Goal: Find specific page/section: Find specific page/section

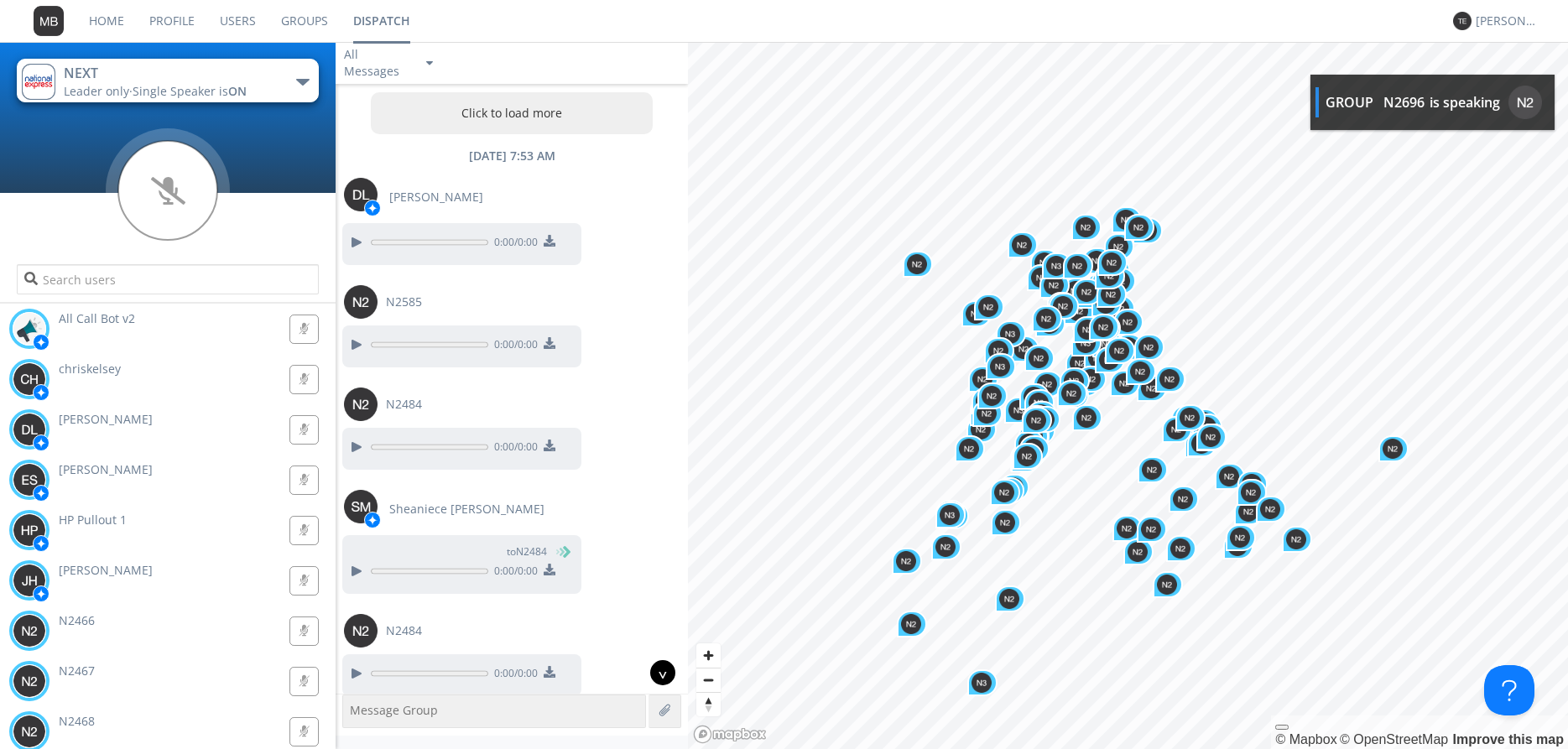
scroll to position [2837, 0]
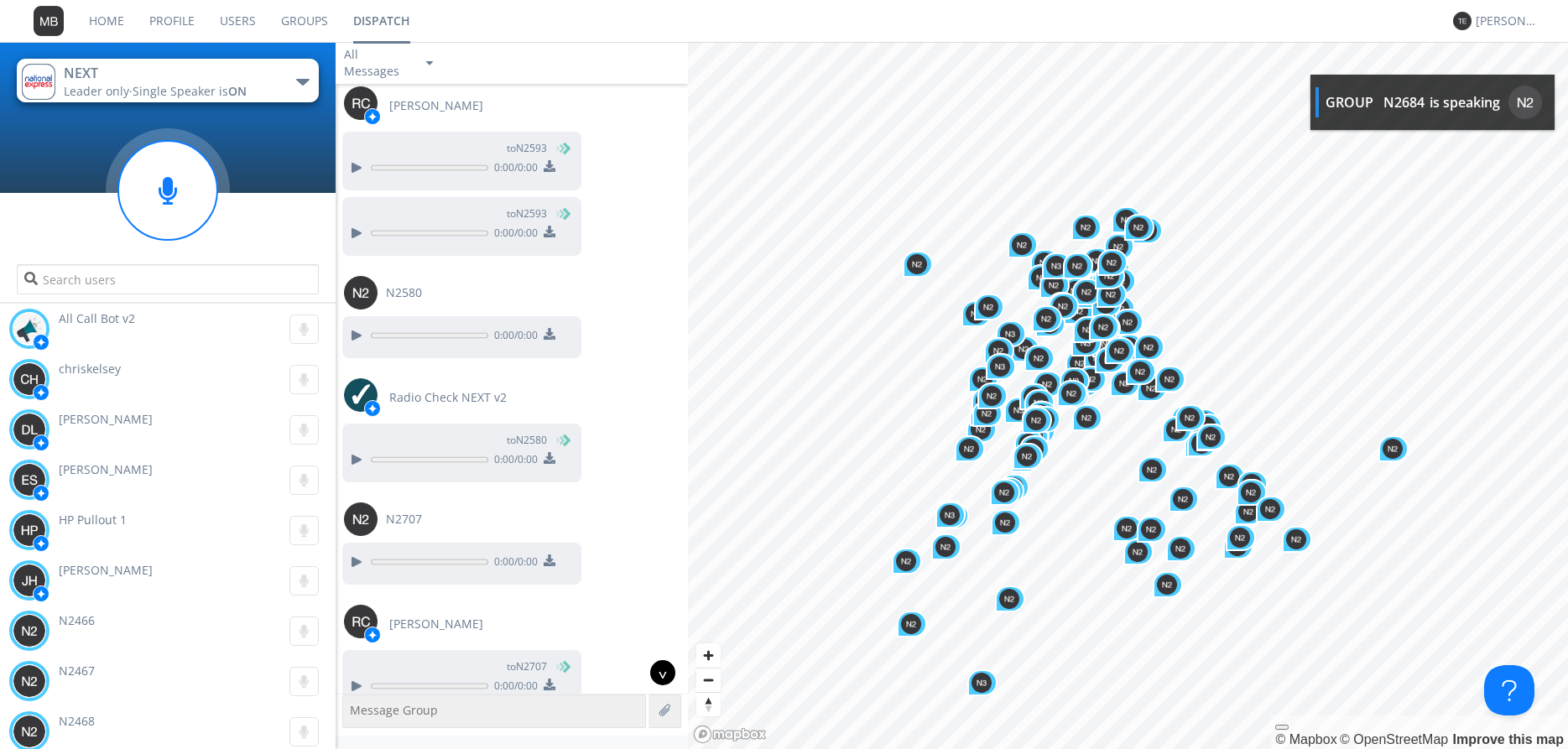
click at [665, 683] on div "^" at bounding box center [662, 672] width 25 height 25
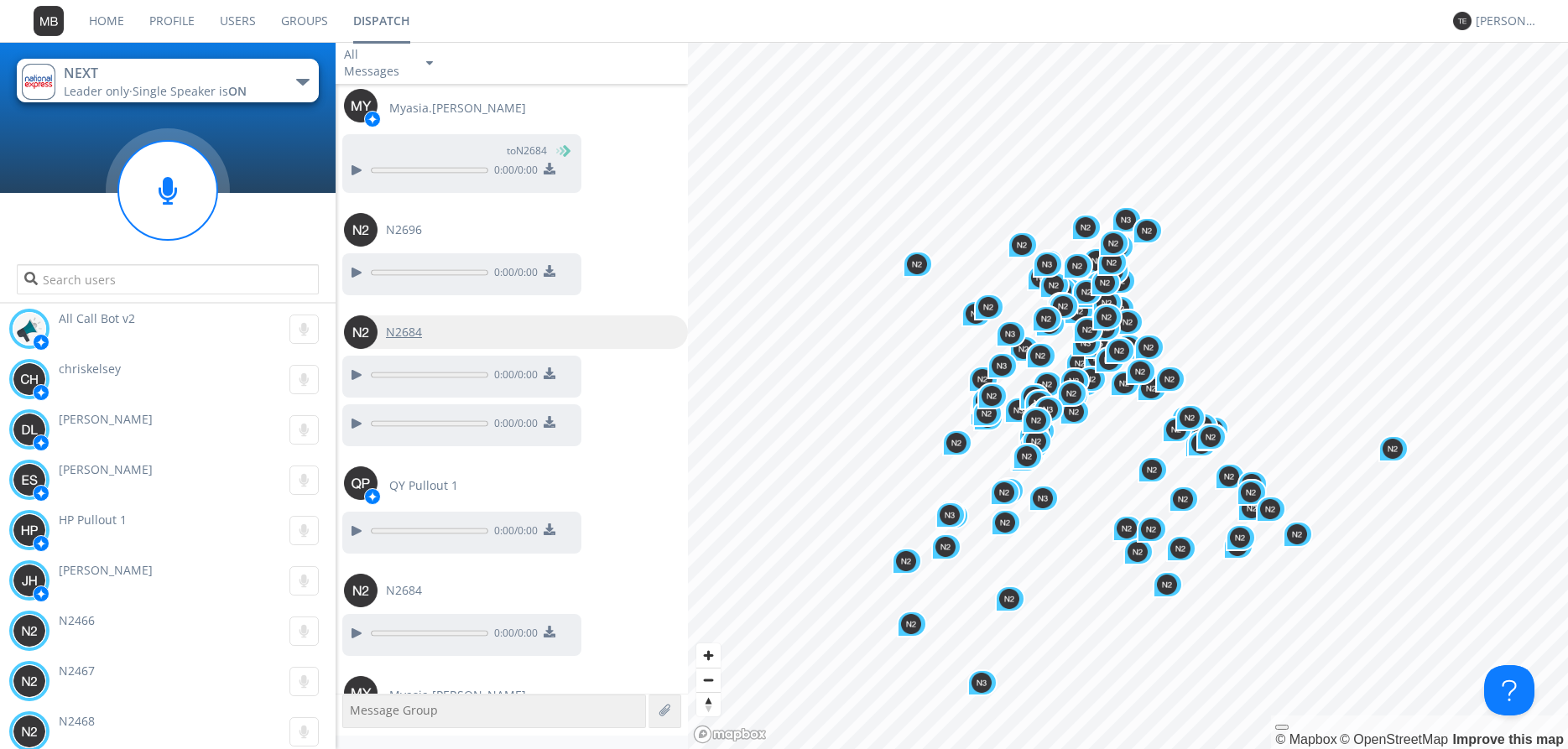
scroll to position [14361, 0]
click at [356, 364] on div at bounding box center [355, 374] width 20 height 20
click at [360, 262] on div at bounding box center [355, 272] width 20 height 20
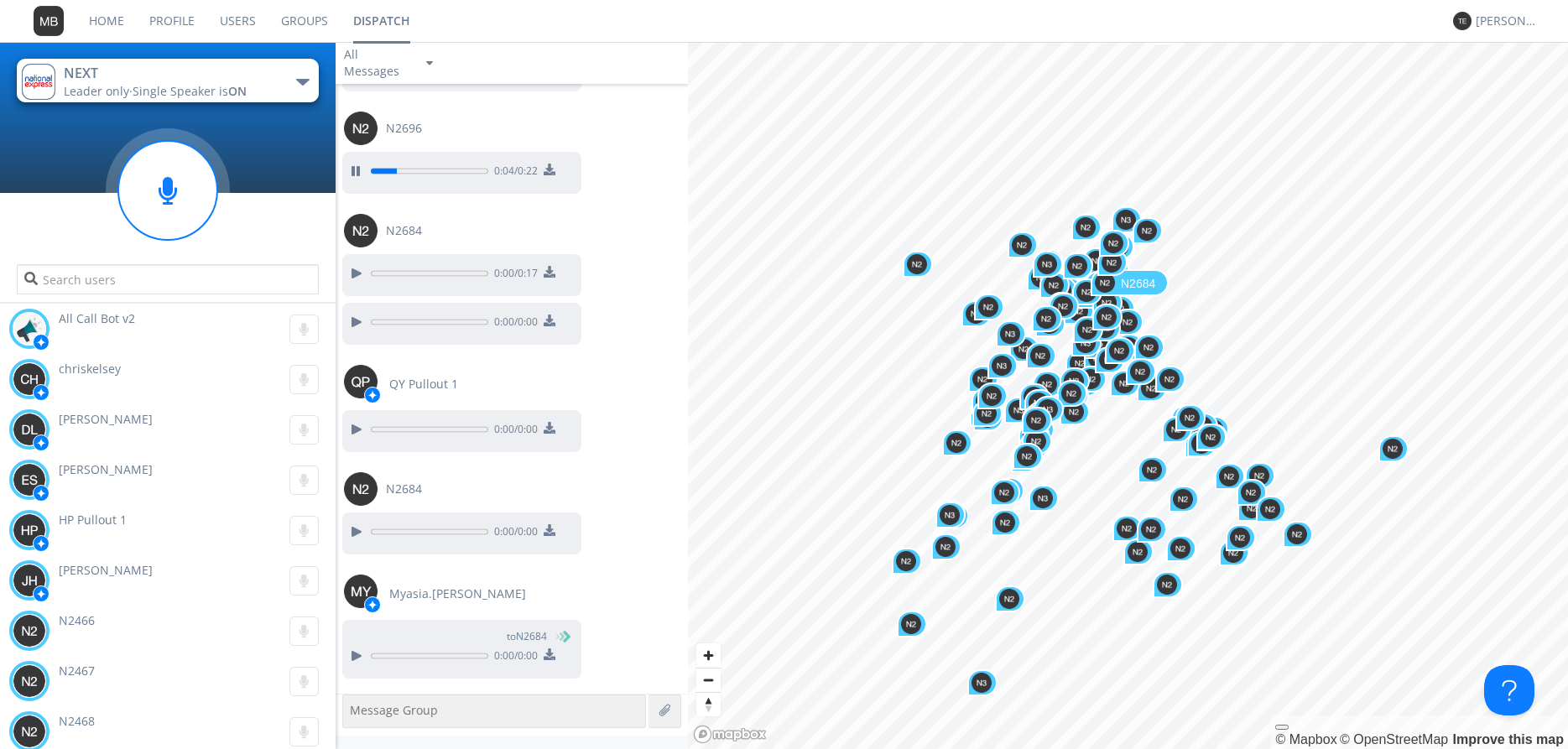
scroll to position [14462, 0]
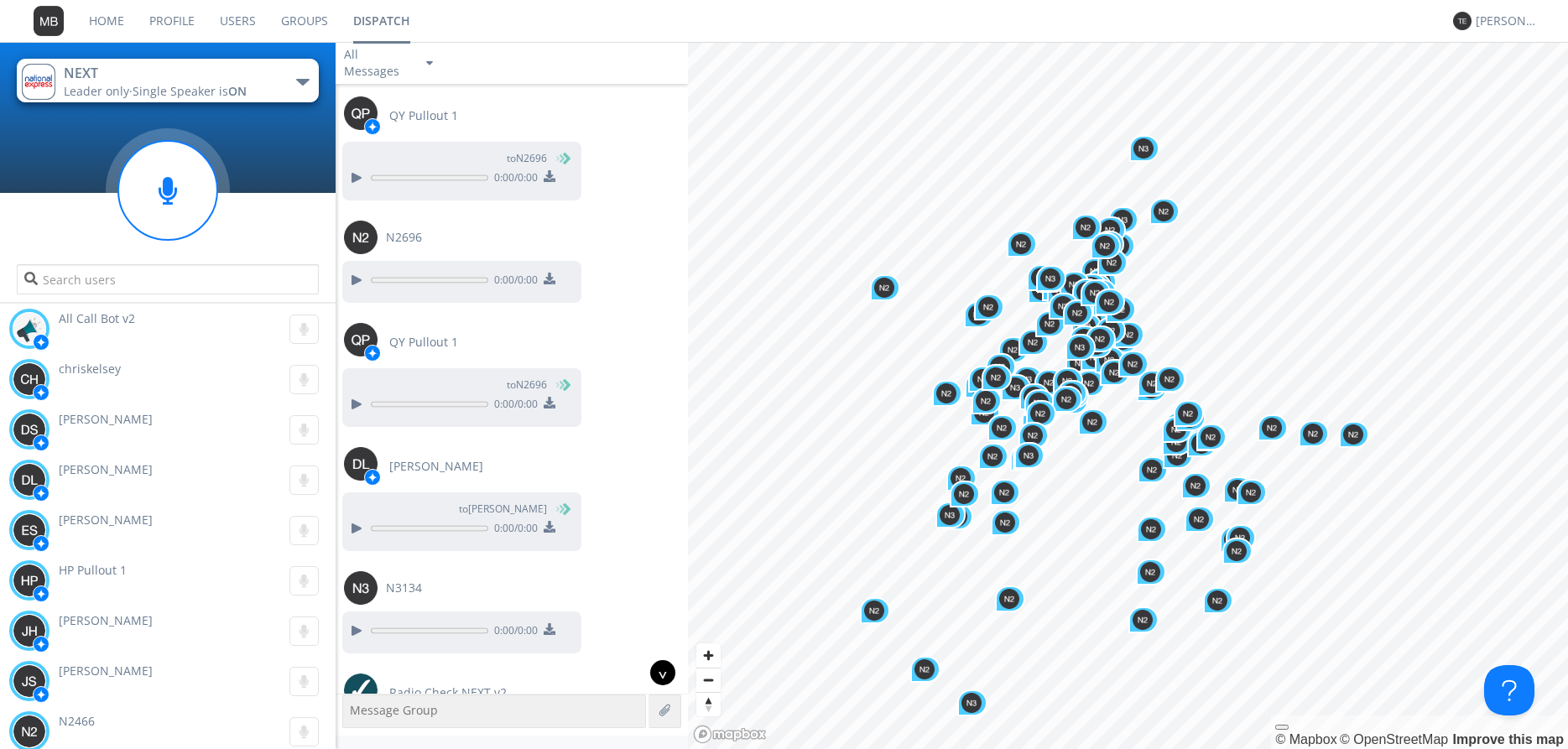
click at [673, 671] on div "^" at bounding box center [662, 672] width 25 height 25
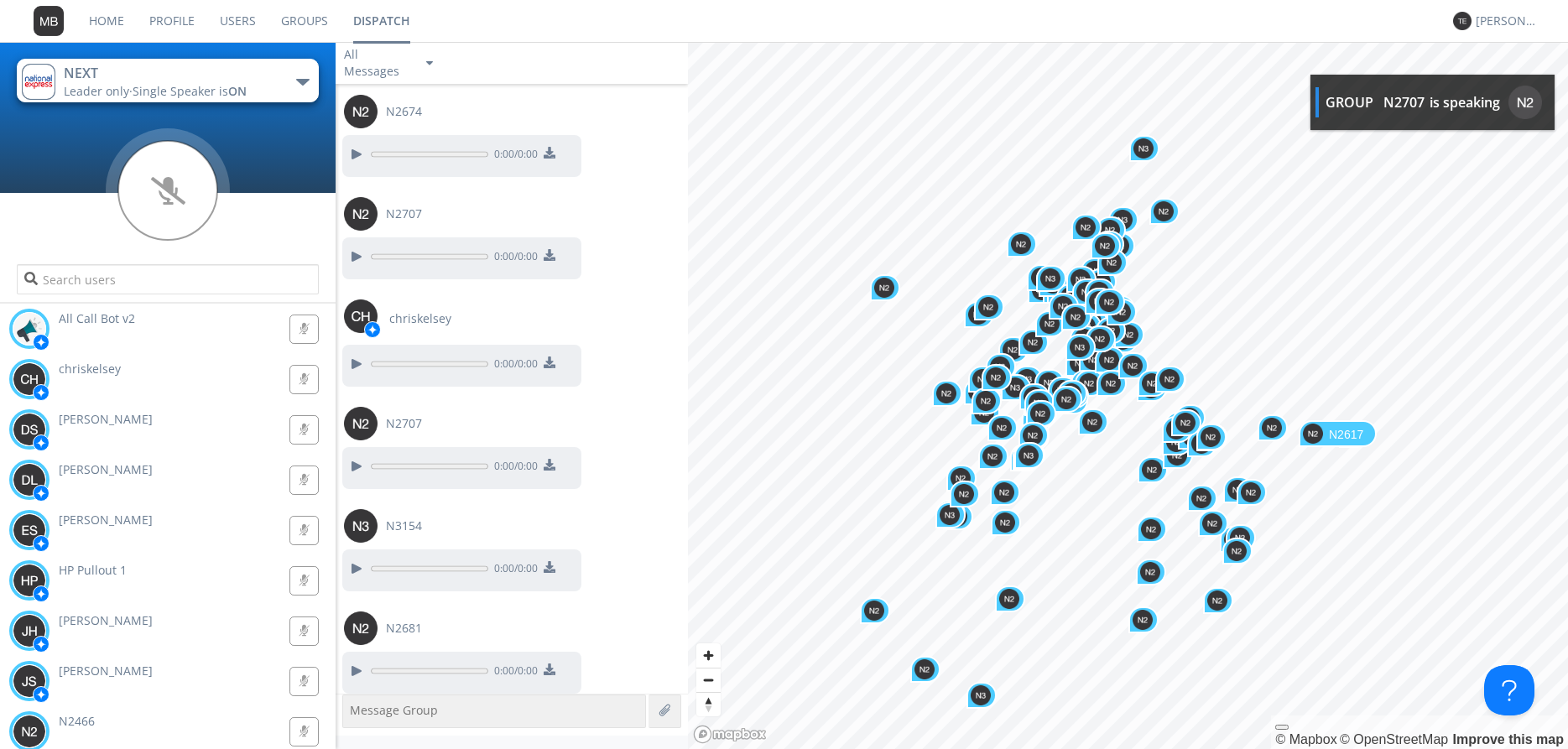
scroll to position [17055, 0]
click at [355, 557] on div at bounding box center [355, 567] width 20 height 20
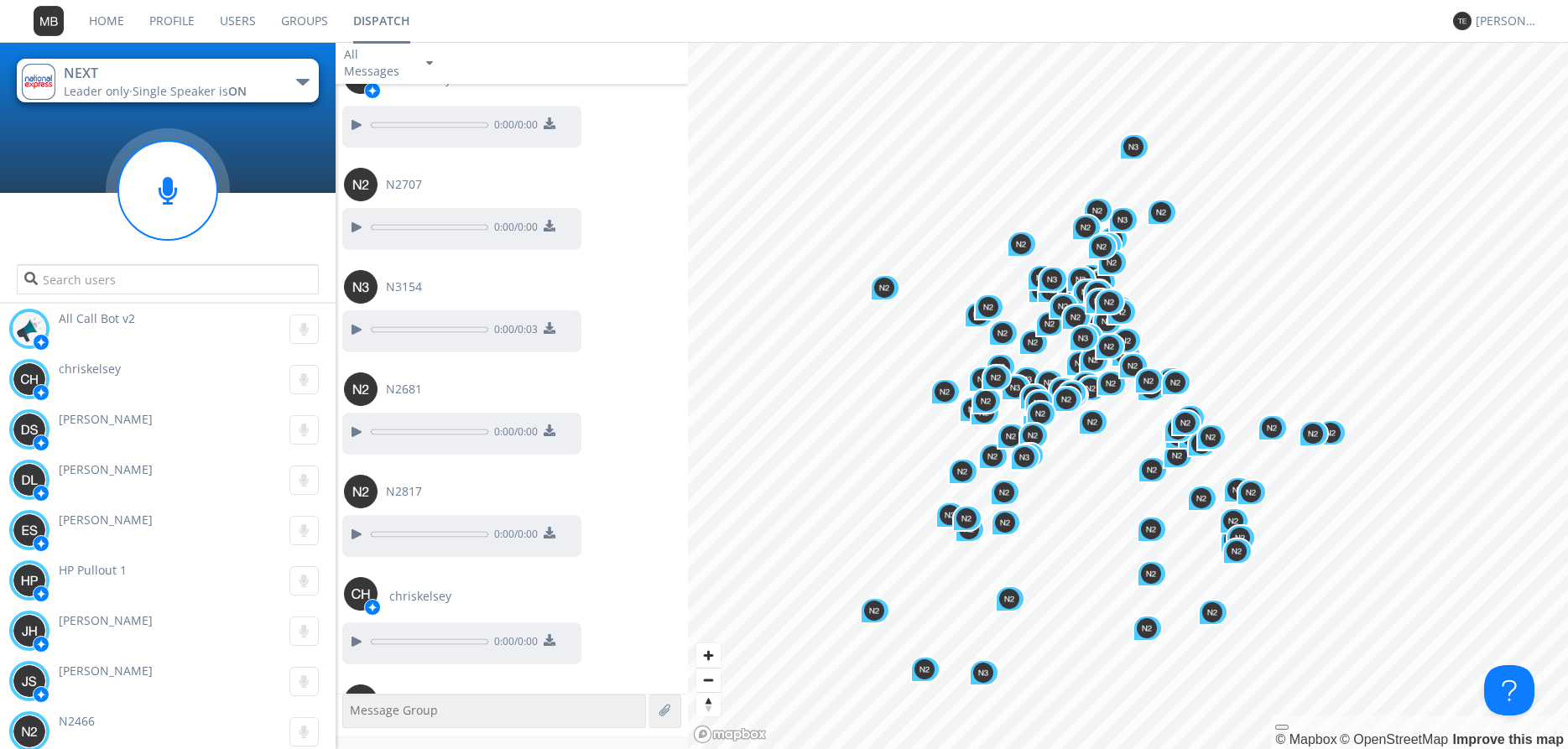
scroll to position [17281, 0]
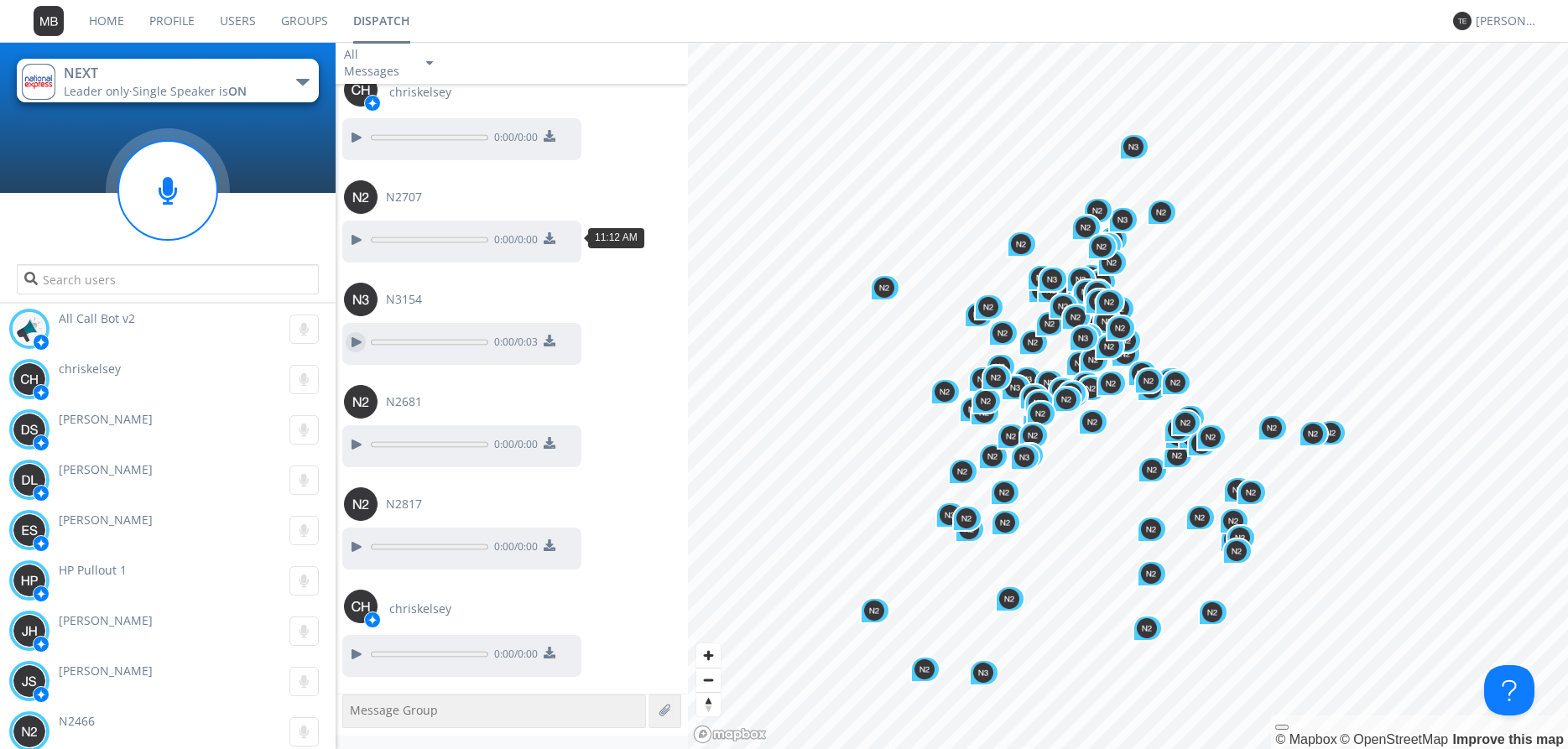
click at [344, 332] on button at bounding box center [355, 342] width 30 height 22
click at [352, 332] on div at bounding box center [355, 342] width 20 height 20
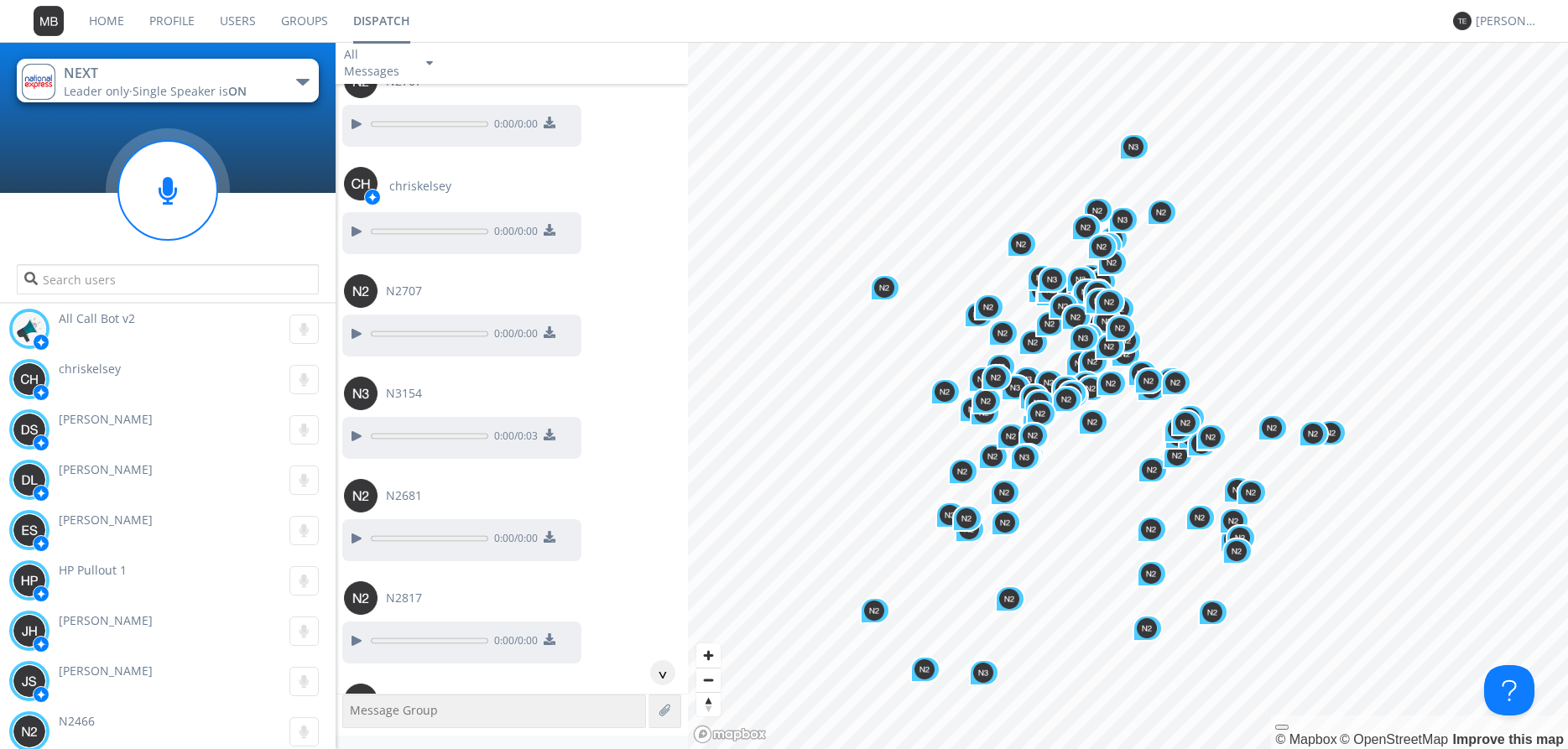
scroll to position [17185, 0]
click at [358, 427] on div at bounding box center [355, 437] width 20 height 20
click at [356, 530] on div at bounding box center [355, 540] width 20 height 20
click at [357, 632] on div at bounding box center [355, 642] width 20 height 20
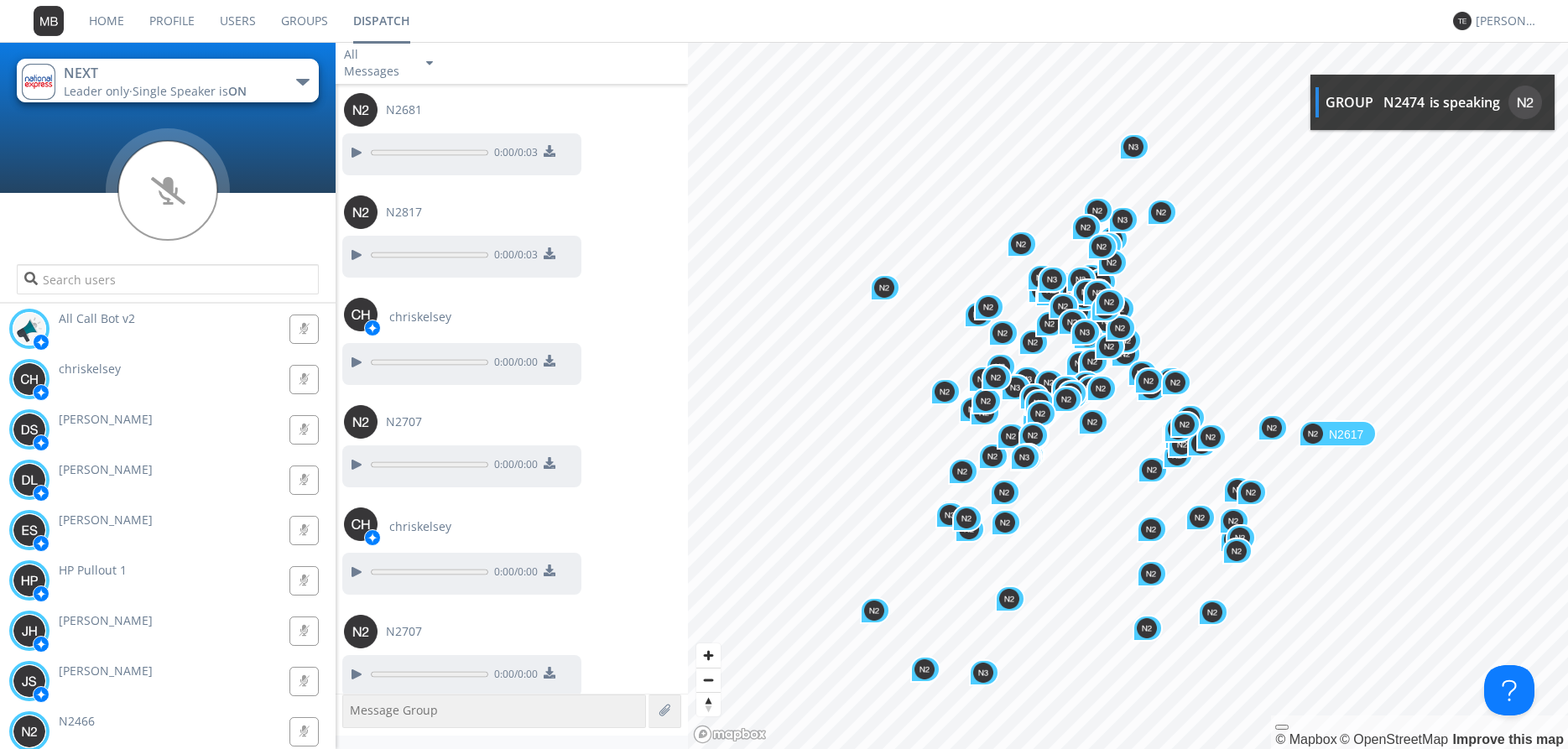
scroll to position [17573, 0]
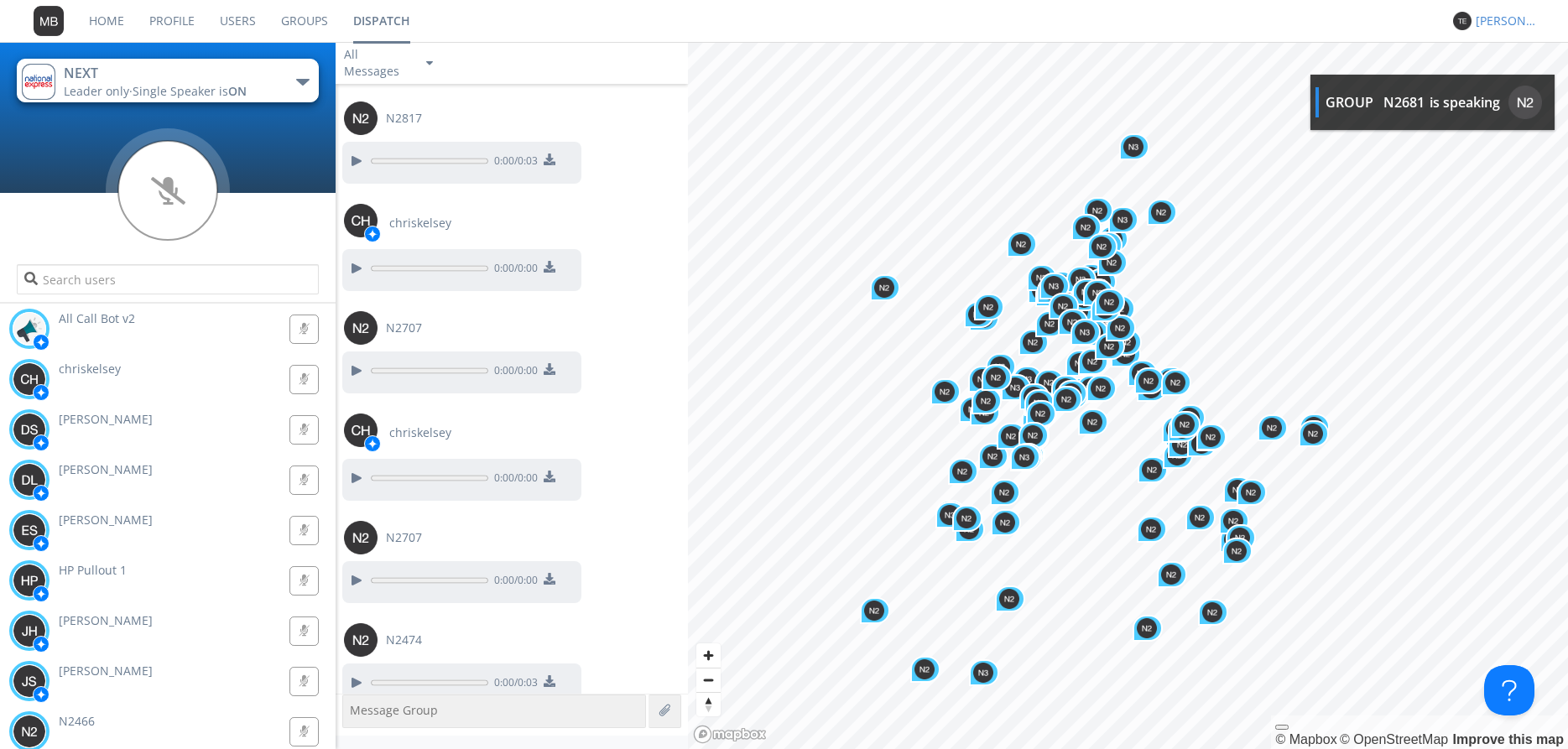
scroll to position [17676, 0]
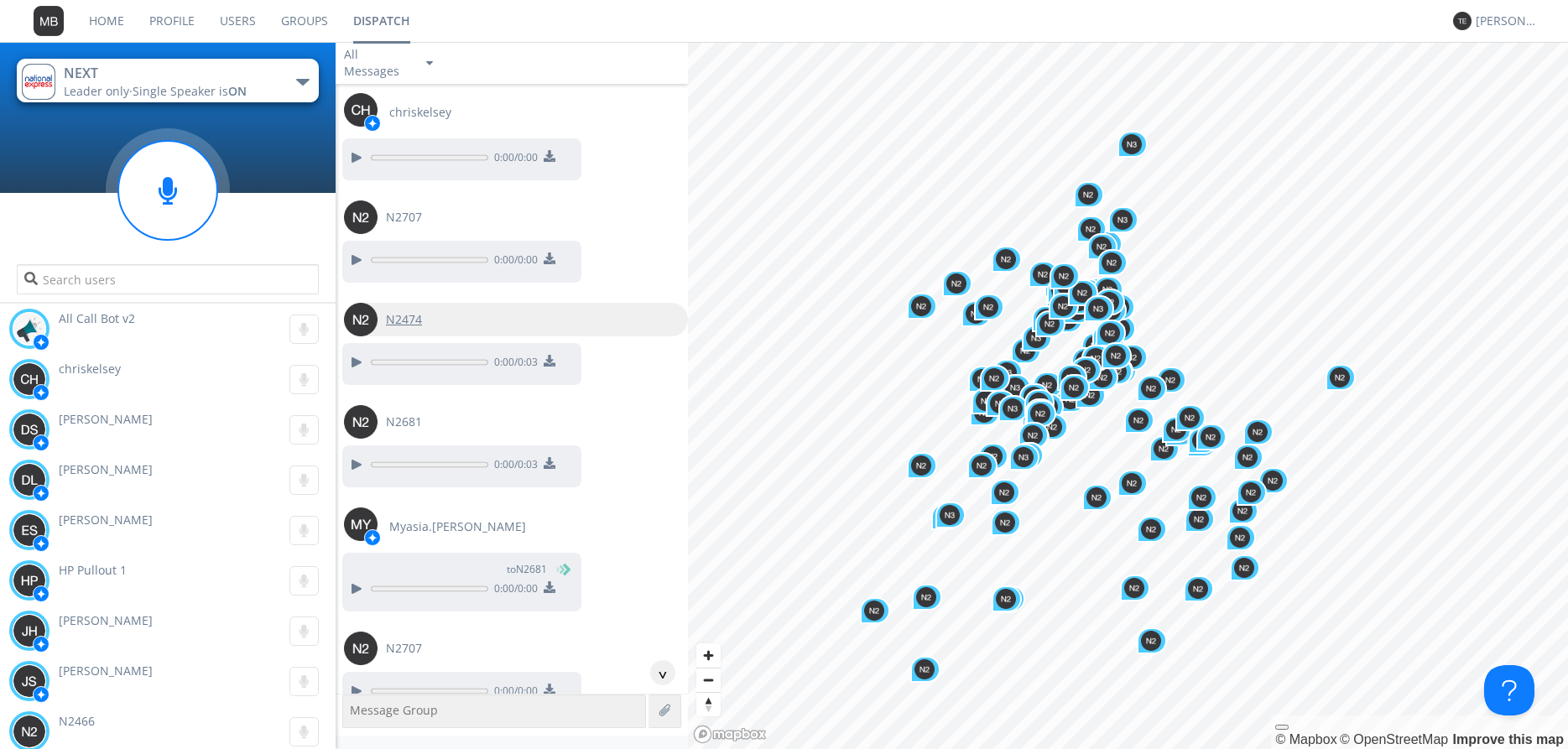
scroll to position [17891, 0]
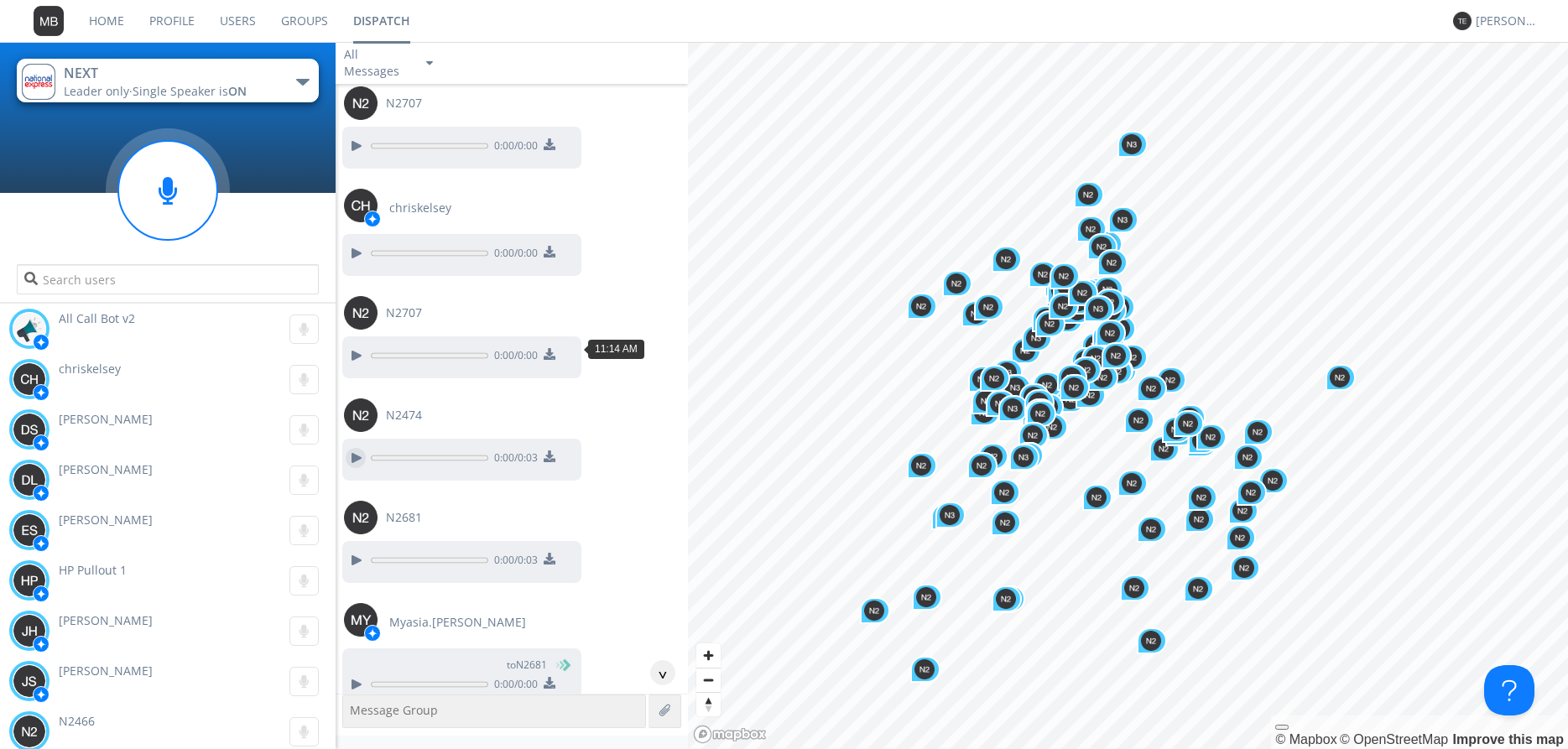
click at [350, 448] on div at bounding box center [355, 458] width 20 height 20
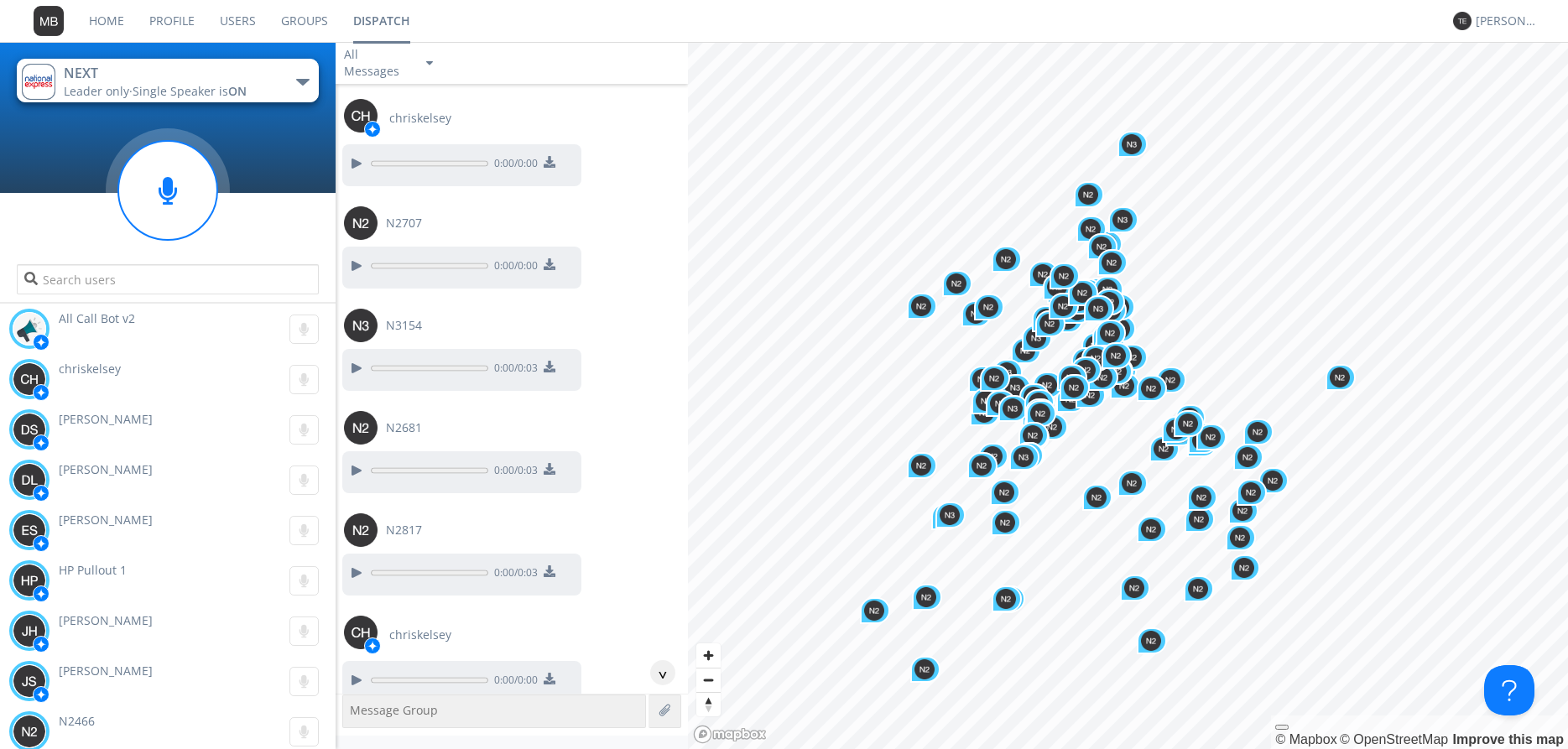
scroll to position [17222, 0]
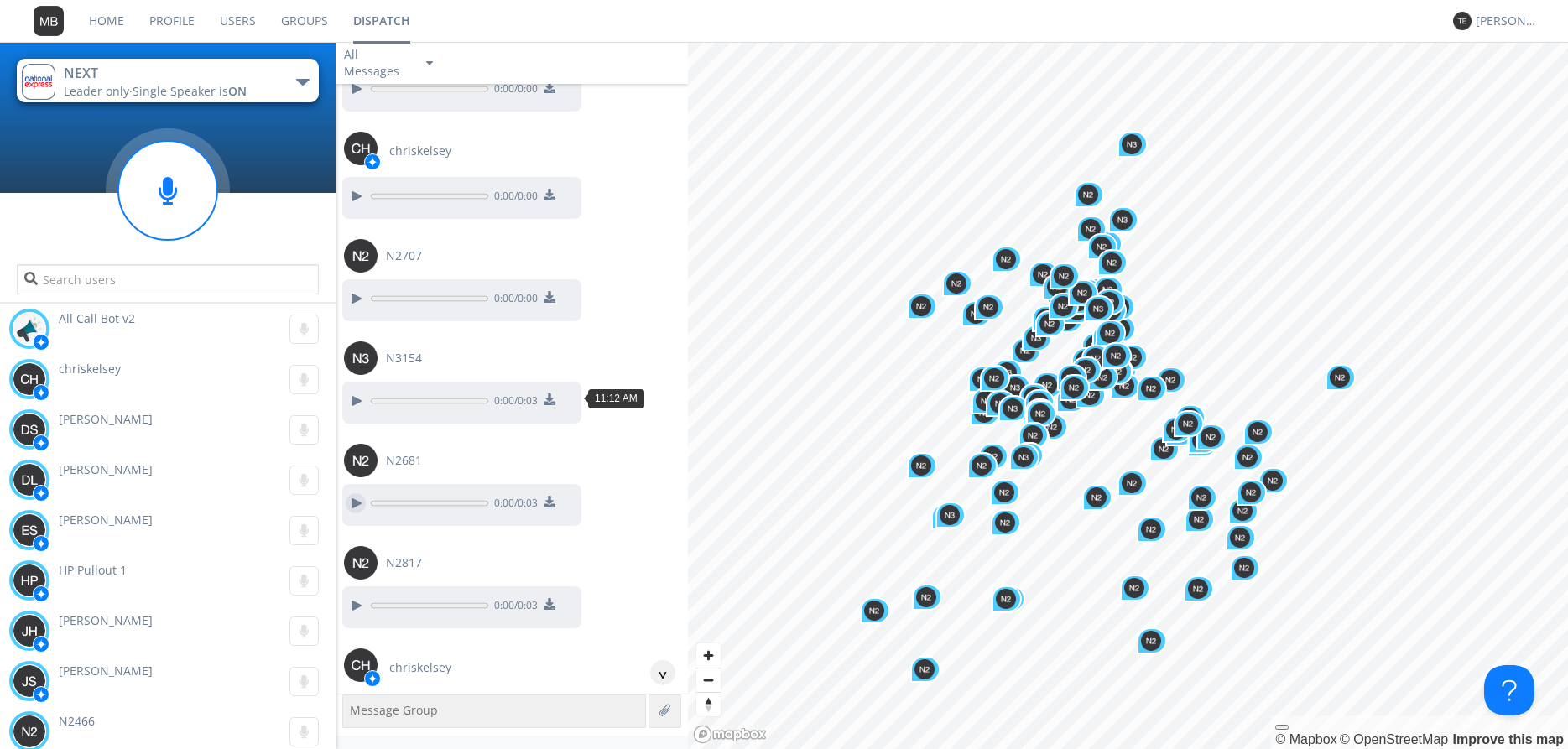
click at [354, 493] on div at bounding box center [355, 503] width 20 height 20
click at [356, 391] on div at bounding box center [355, 401] width 20 height 20
click at [351, 595] on div at bounding box center [355, 605] width 20 height 20
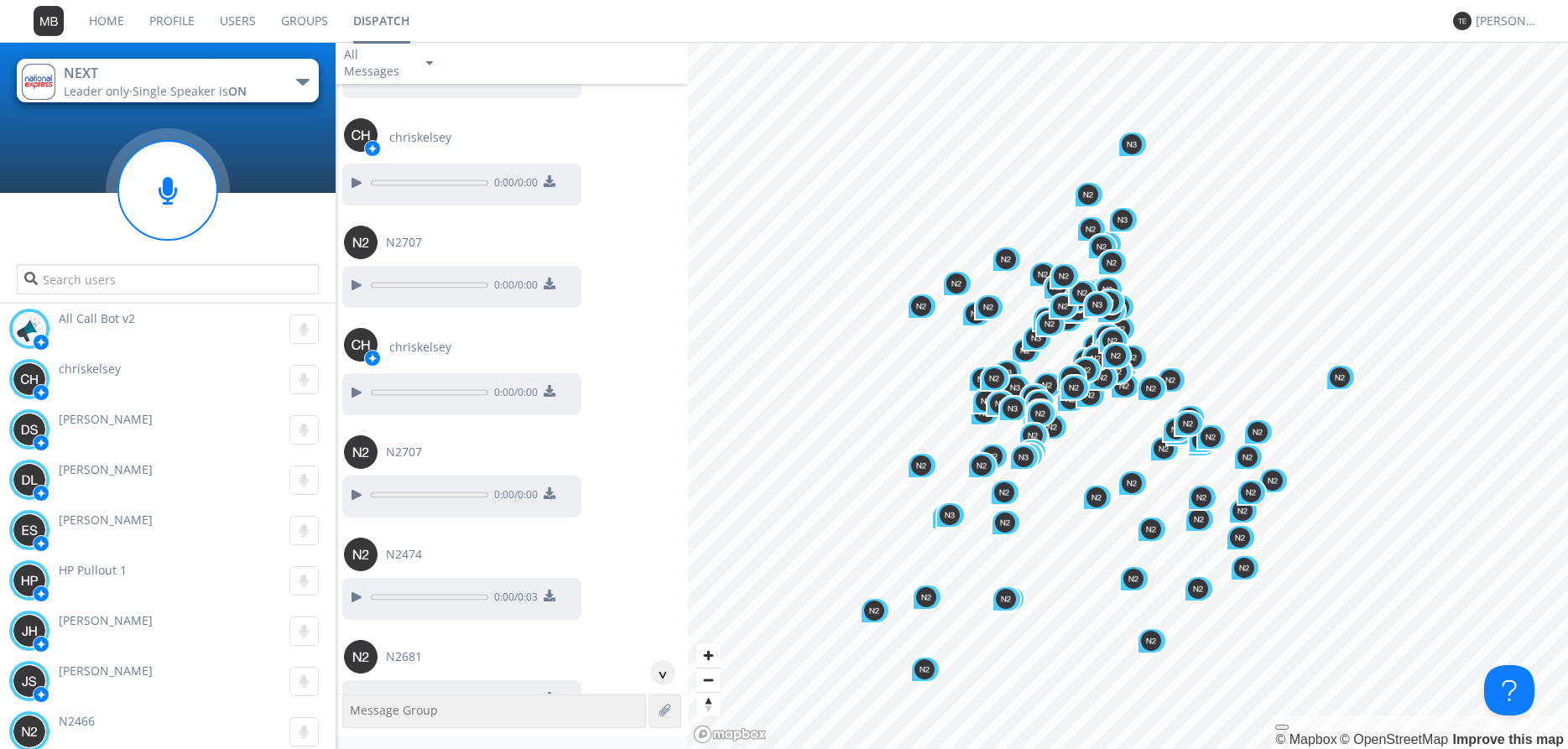
scroll to position [17795, 0]
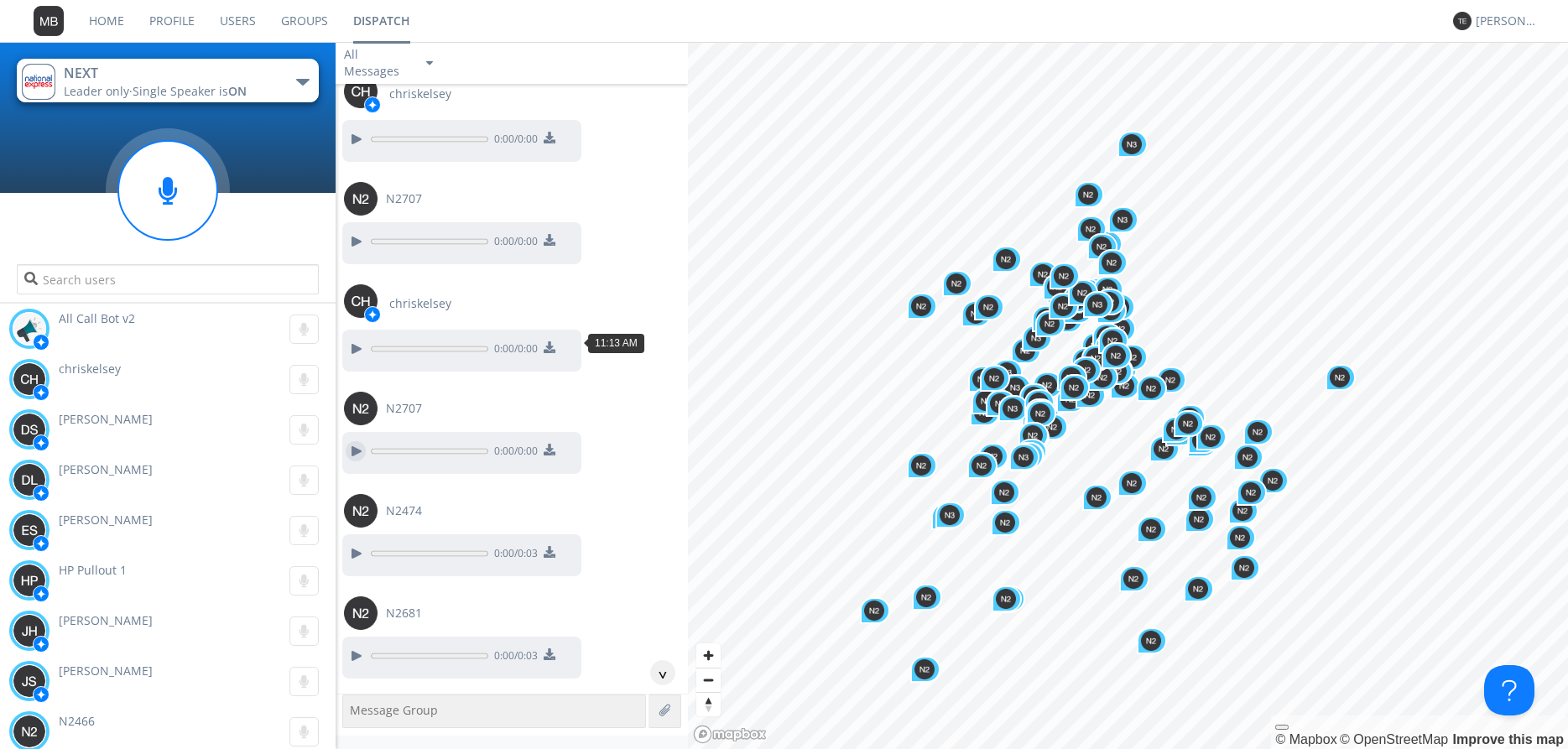
click at [345, 441] on div at bounding box center [355, 451] width 20 height 20
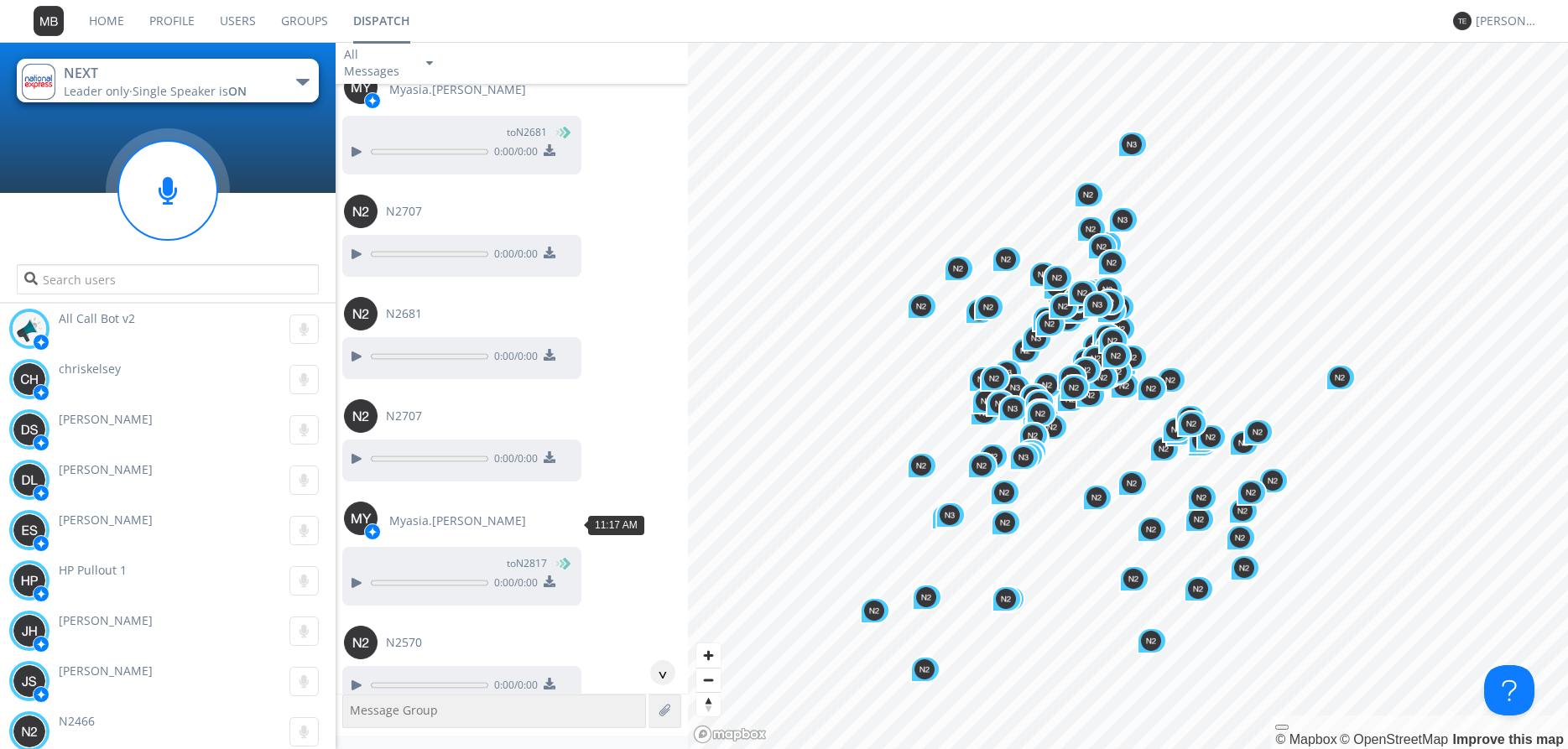
scroll to position [18465, 0]
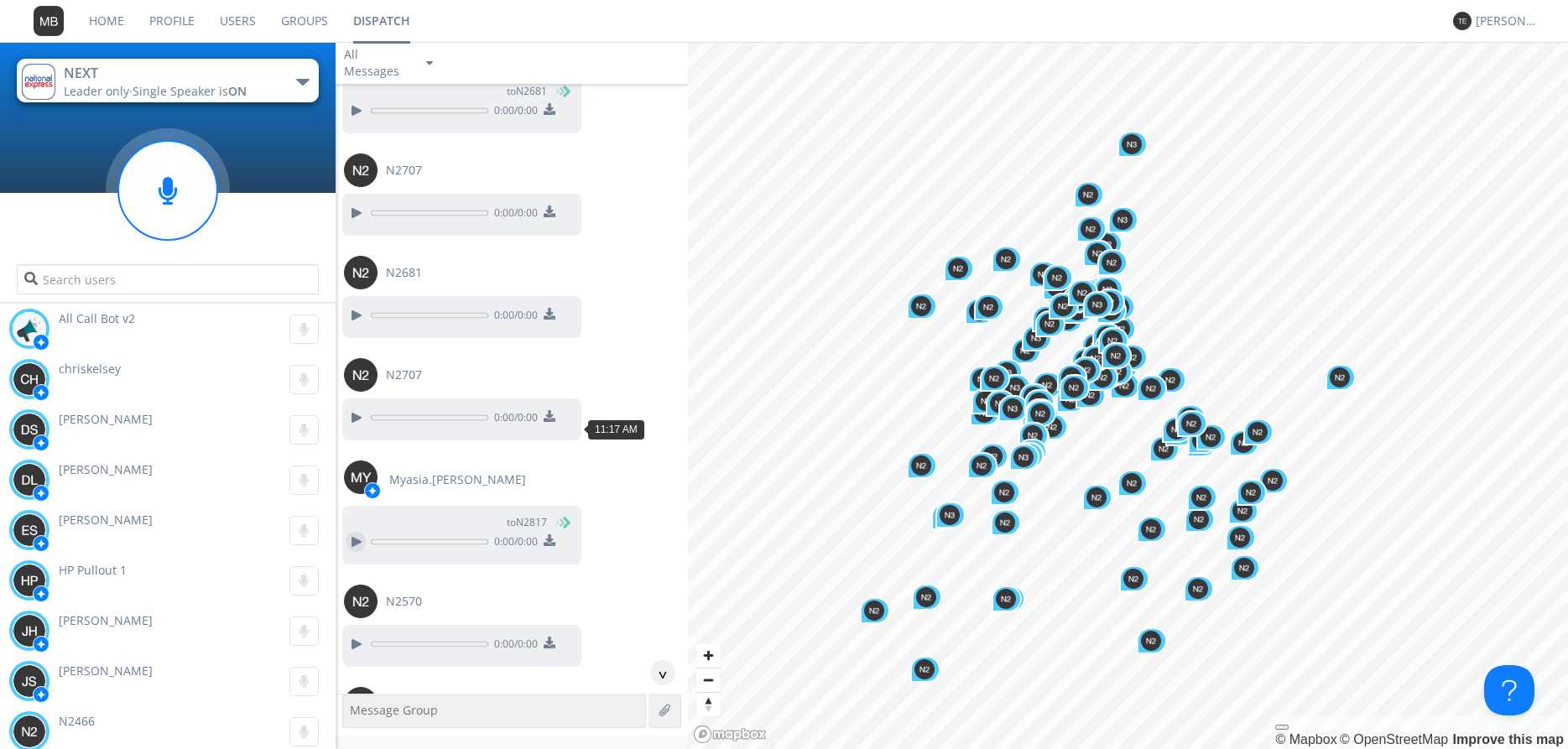
click at [359, 531] on div at bounding box center [355, 541] width 20 height 20
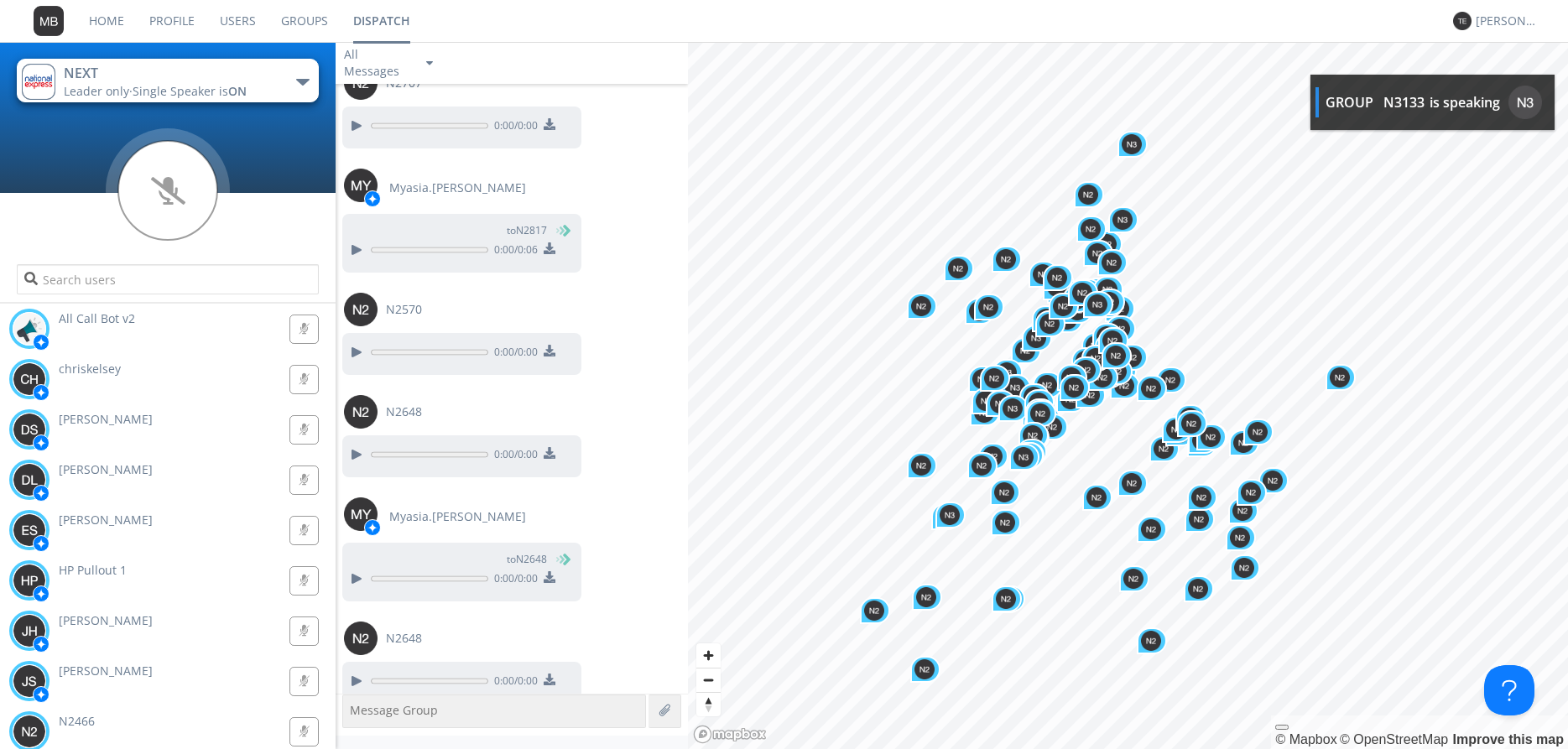
scroll to position [18758, 0]
click at [355, 444] on div at bounding box center [355, 454] width 20 height 20
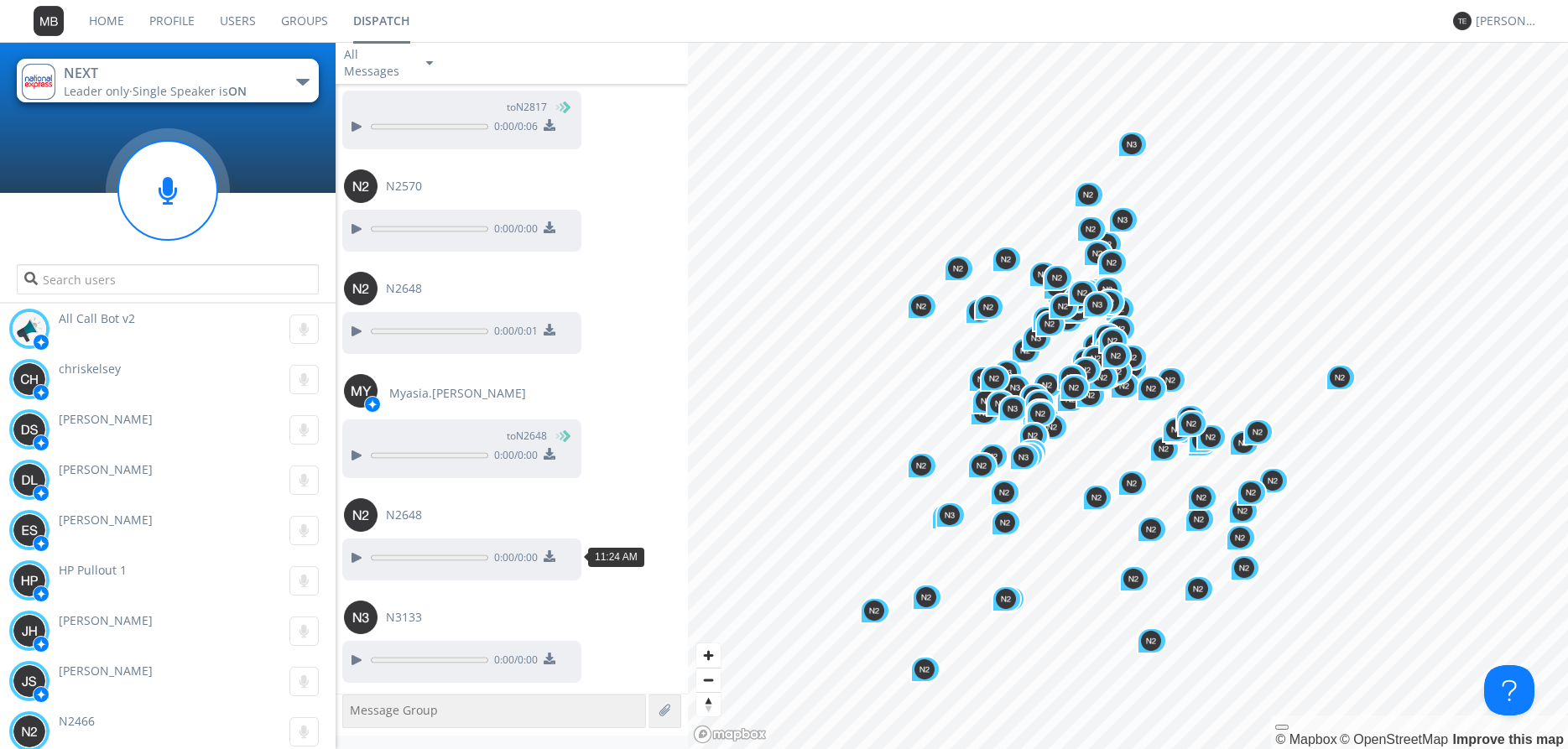
scroll to position [18880, 0]
click at [359, 547] on div at bounding box center [355, 557] width 20 height 20
click at [352, 649] on div at bounding box center [355, 659] width 20 height 20
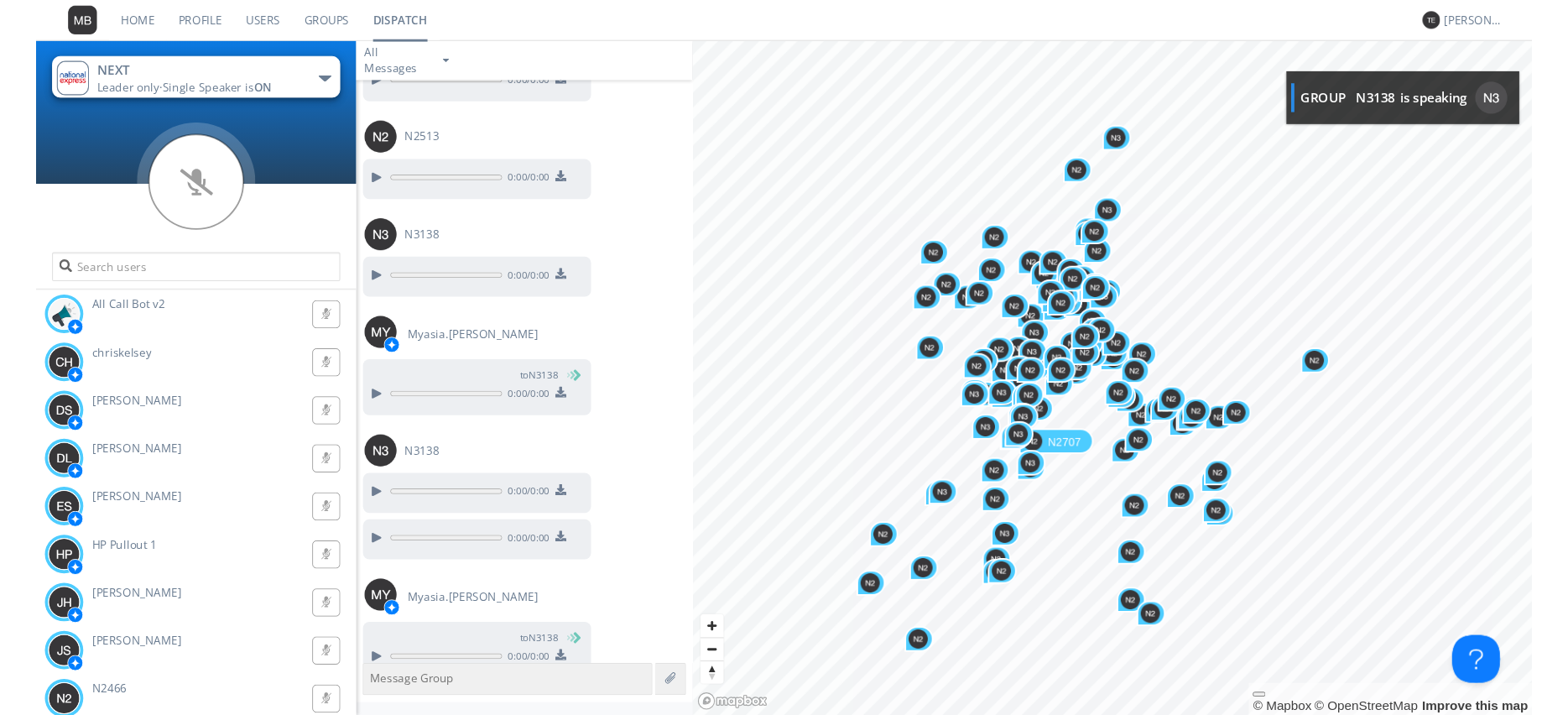
scroll to position [19919, 0]
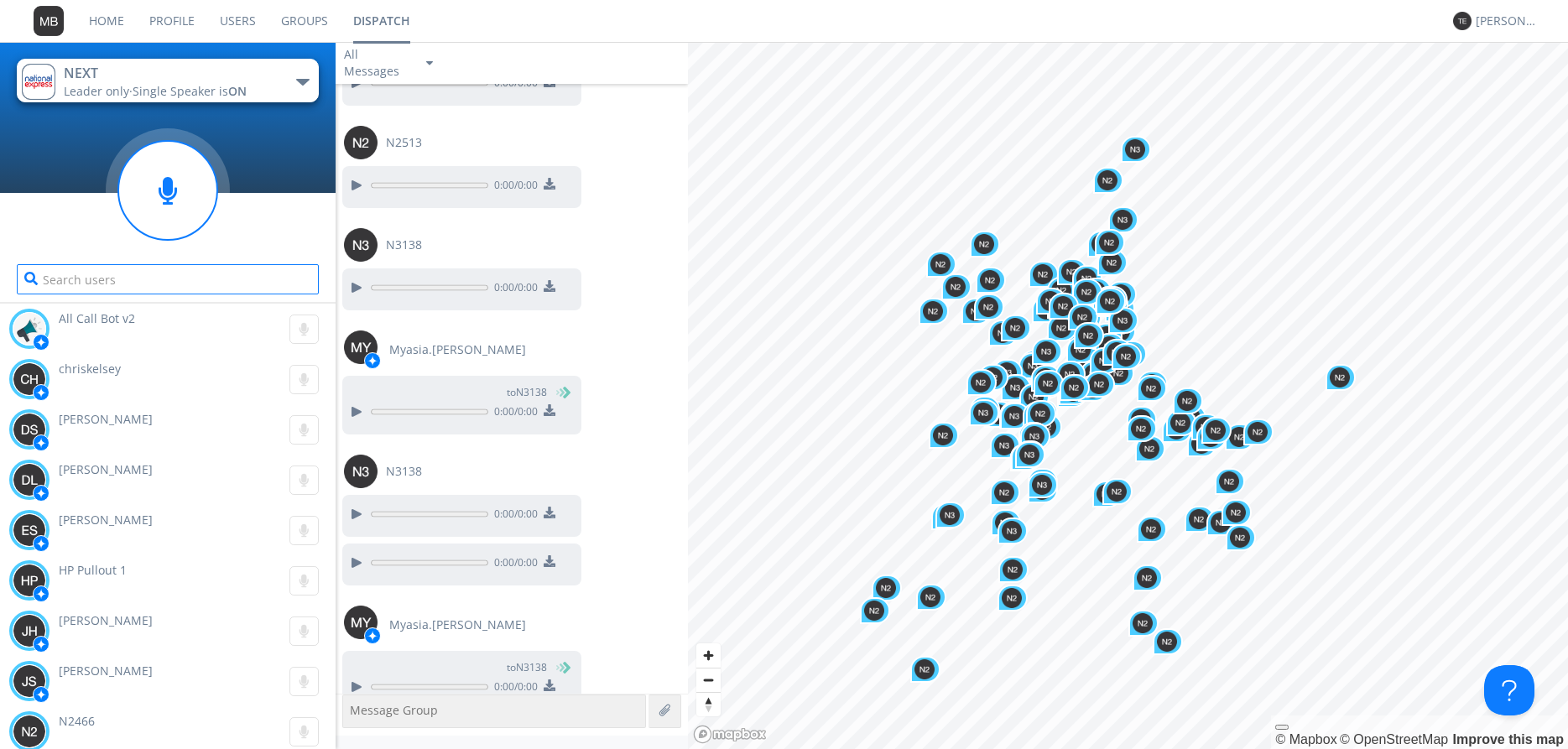
click at [52, 280] on input "text" at bounding box center [168, 278] width 302 height 30
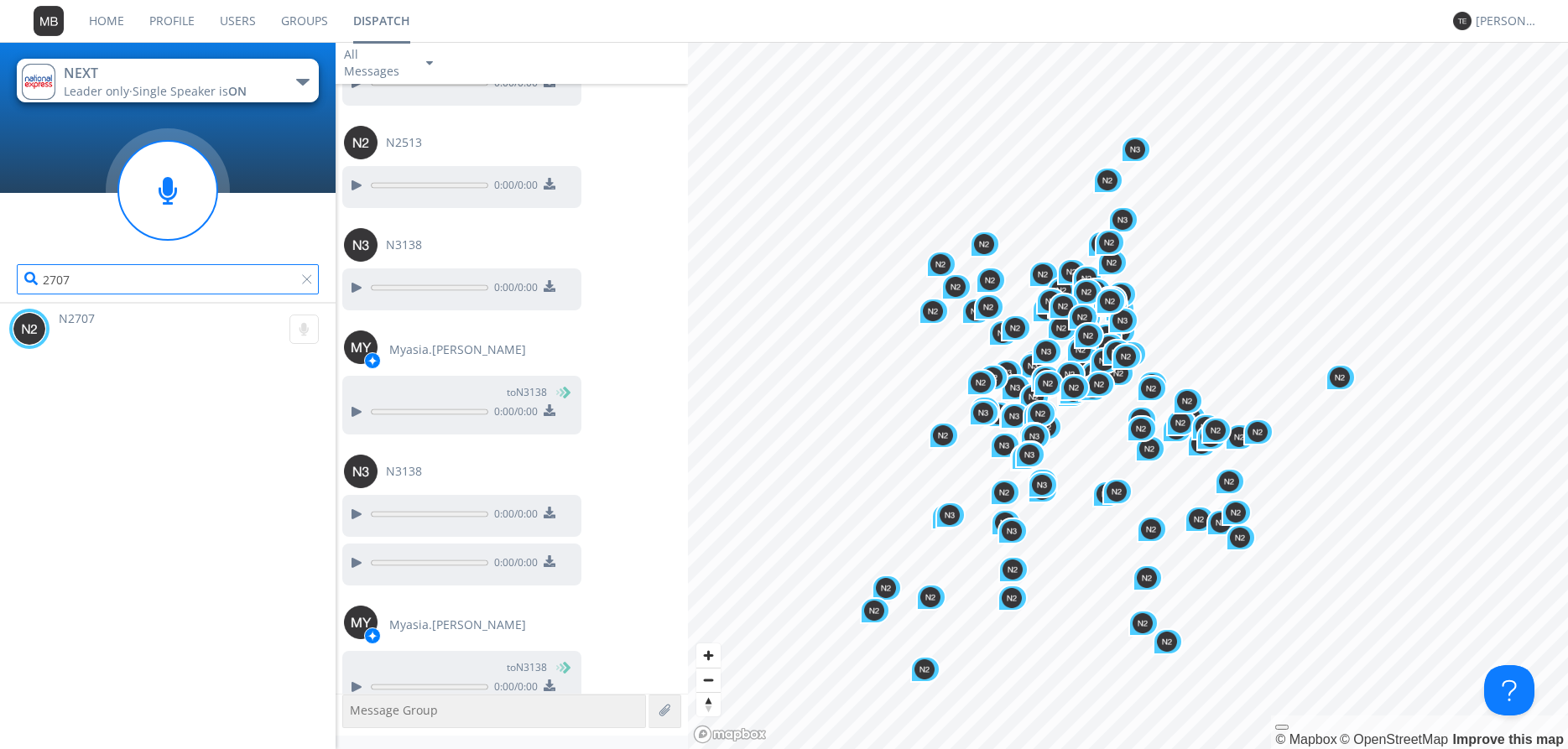
type input "2707"
click at [305, 279] on div at bounding box center [310, 283] width 17 height 17
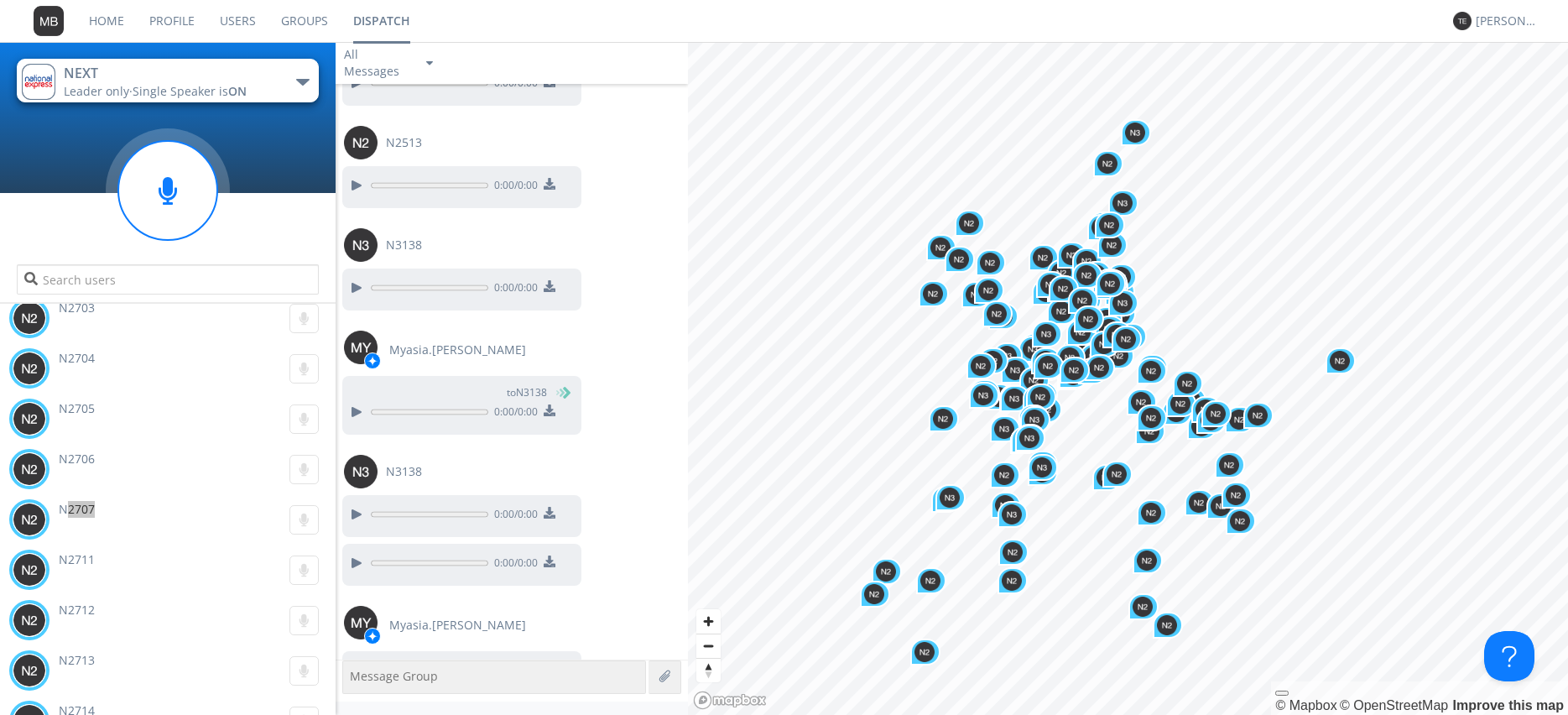
scroll to position [2965, 0]
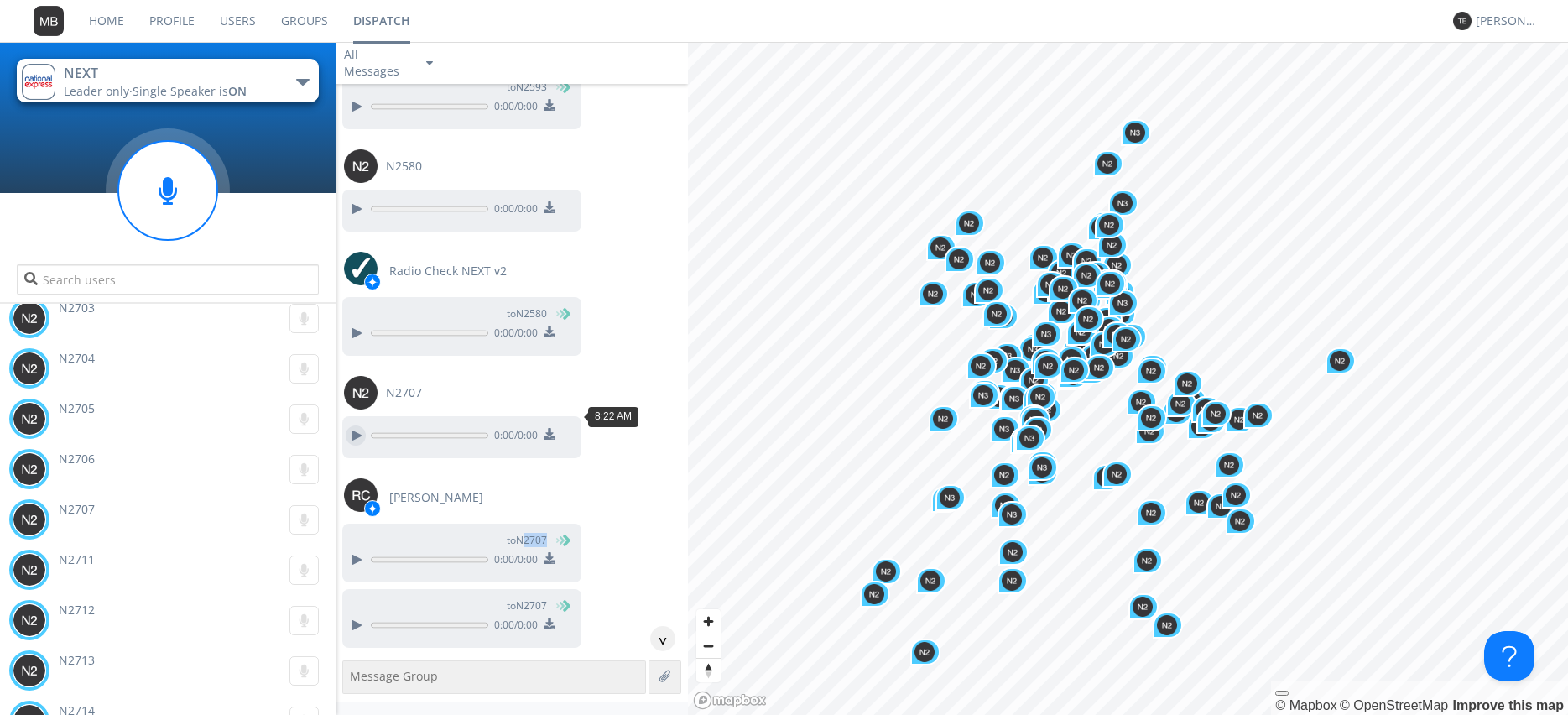
click at [349, 426] on div at bounding box center [355, 436] width 20 height 20
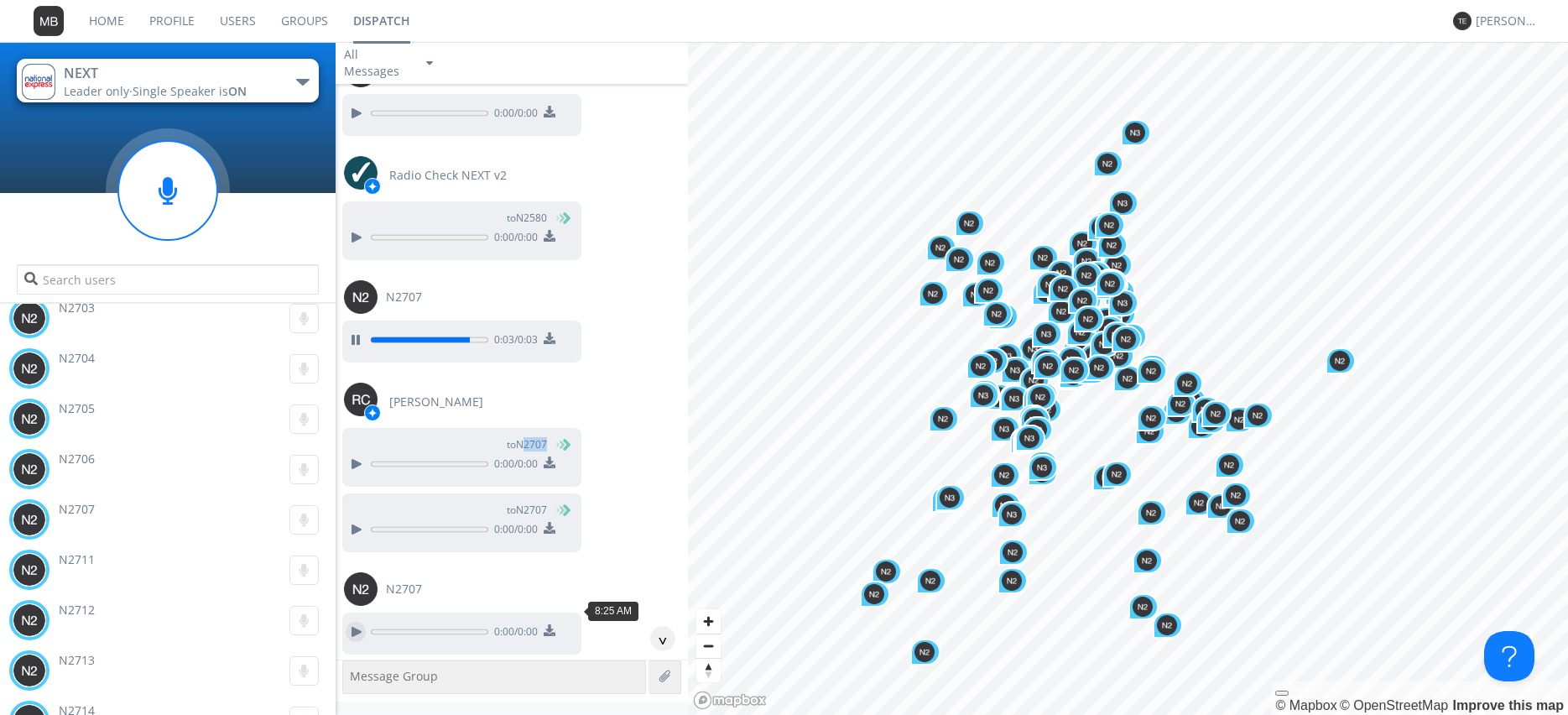
click at [353, 622] on div at bounding box center [355, 632] width 20 height 20
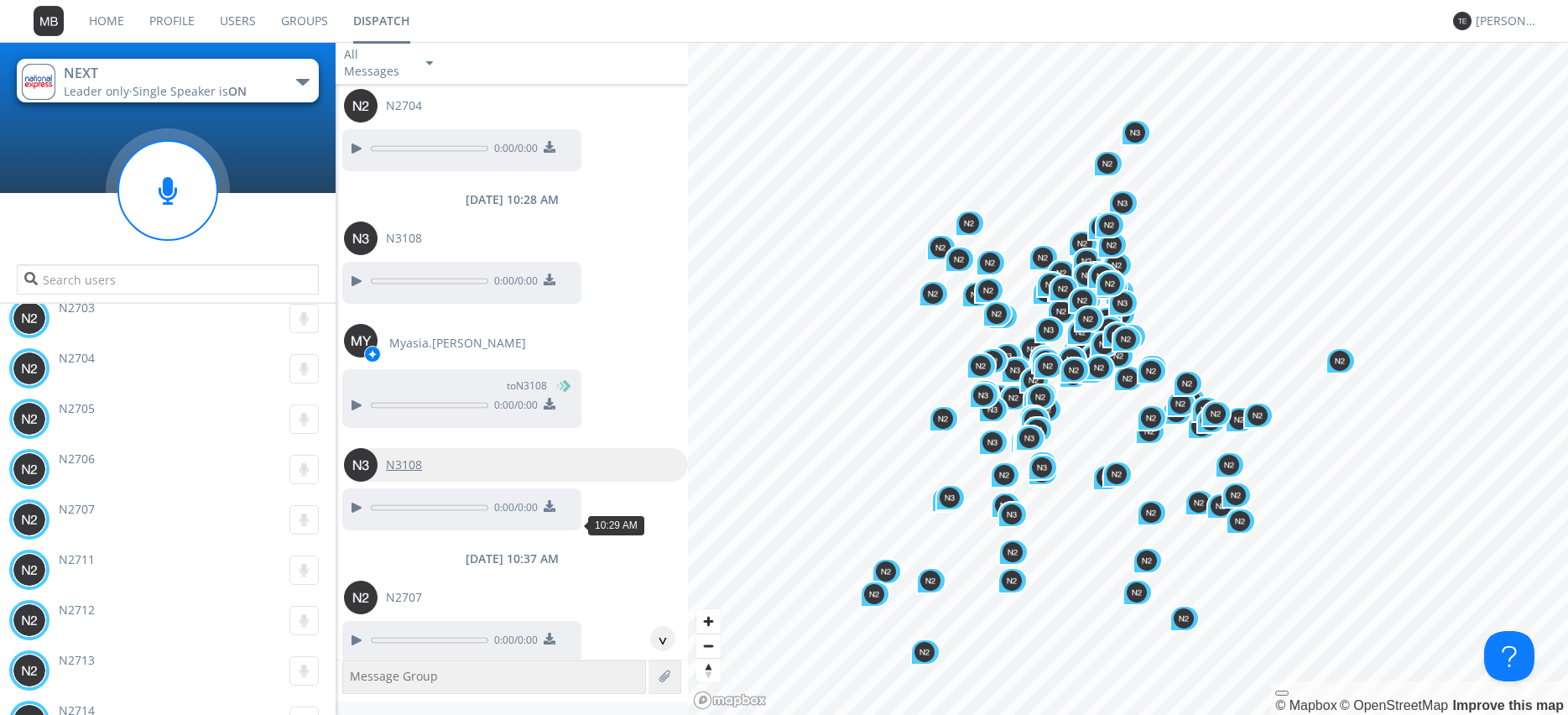
scroll to position [10138, 0]
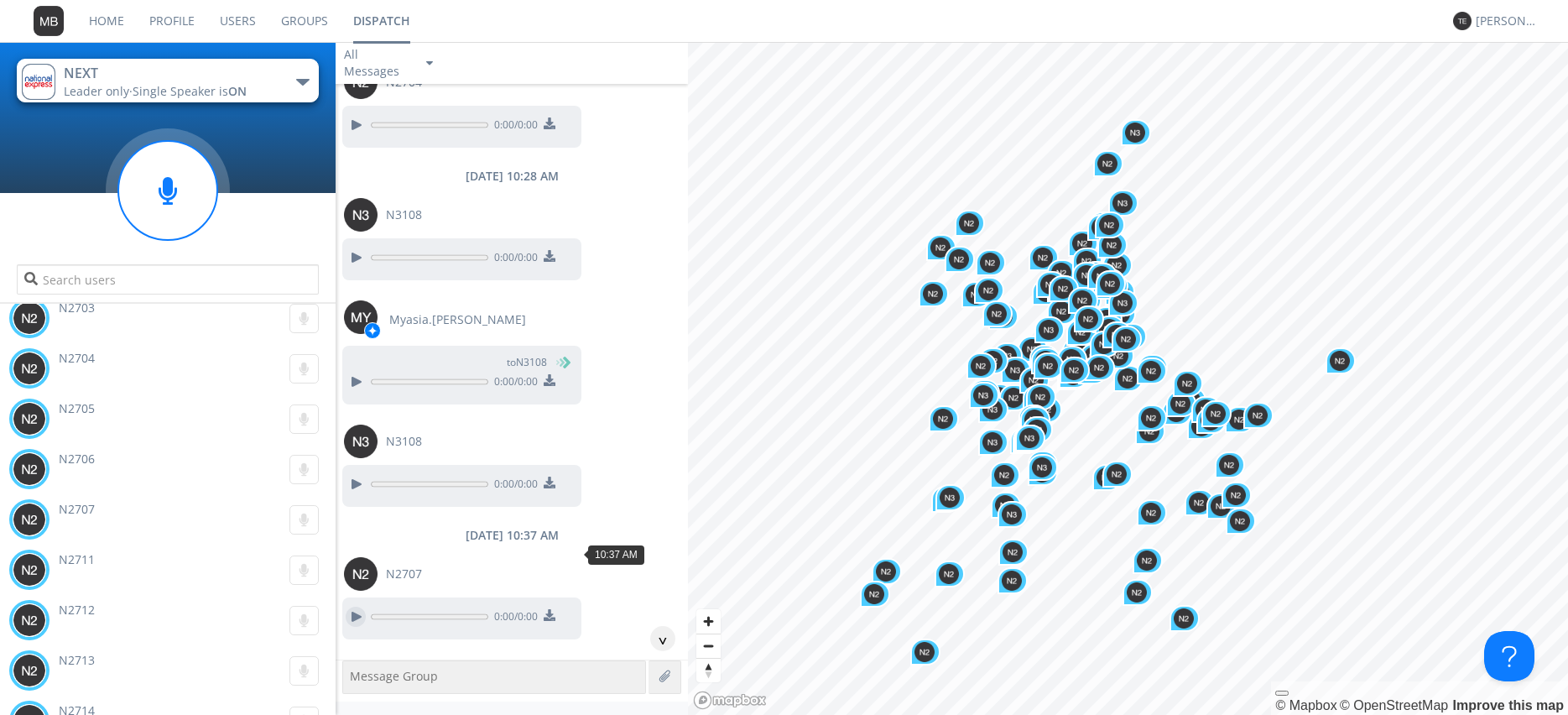
click at [346, 607] on div at bounding box center [355, 616] width 20 height 20
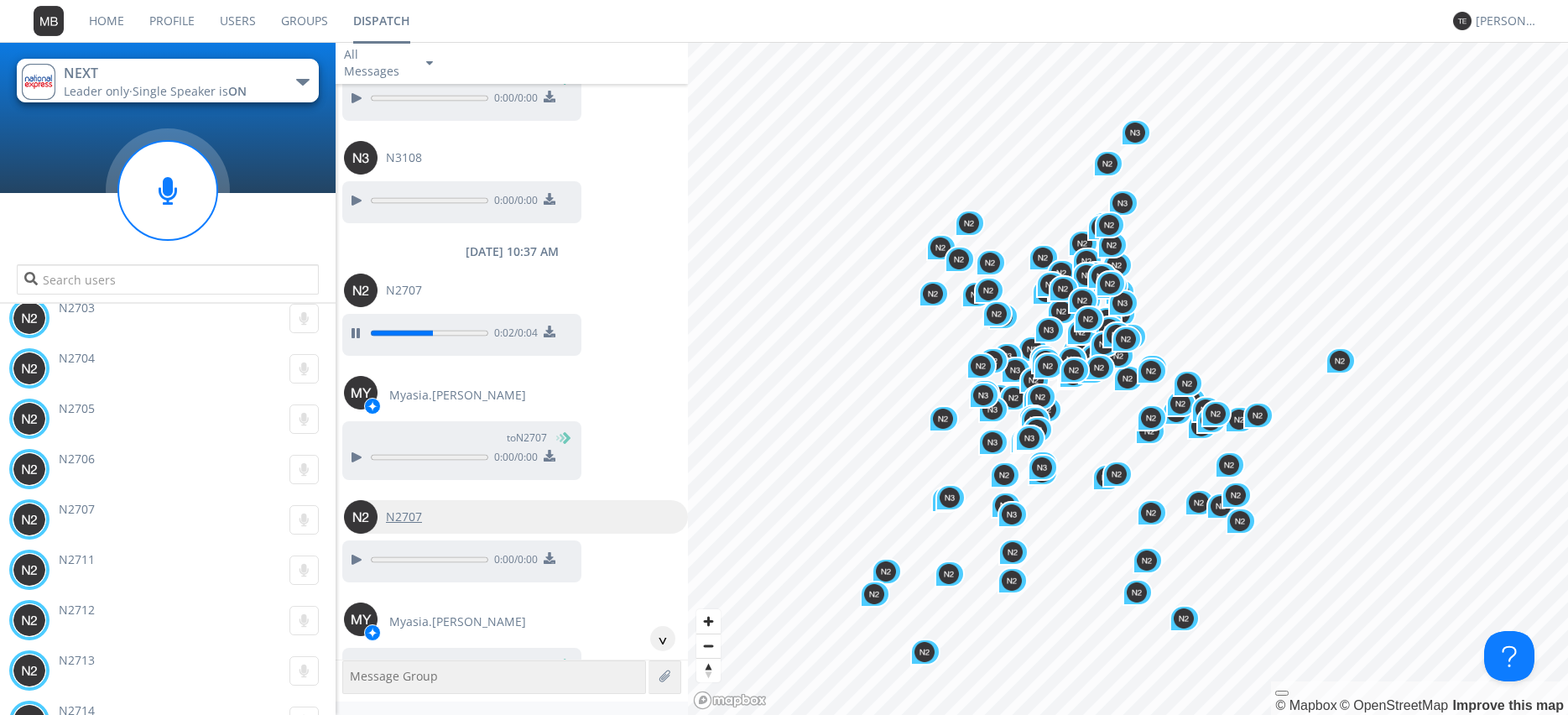
scroll to position [10425, 0]
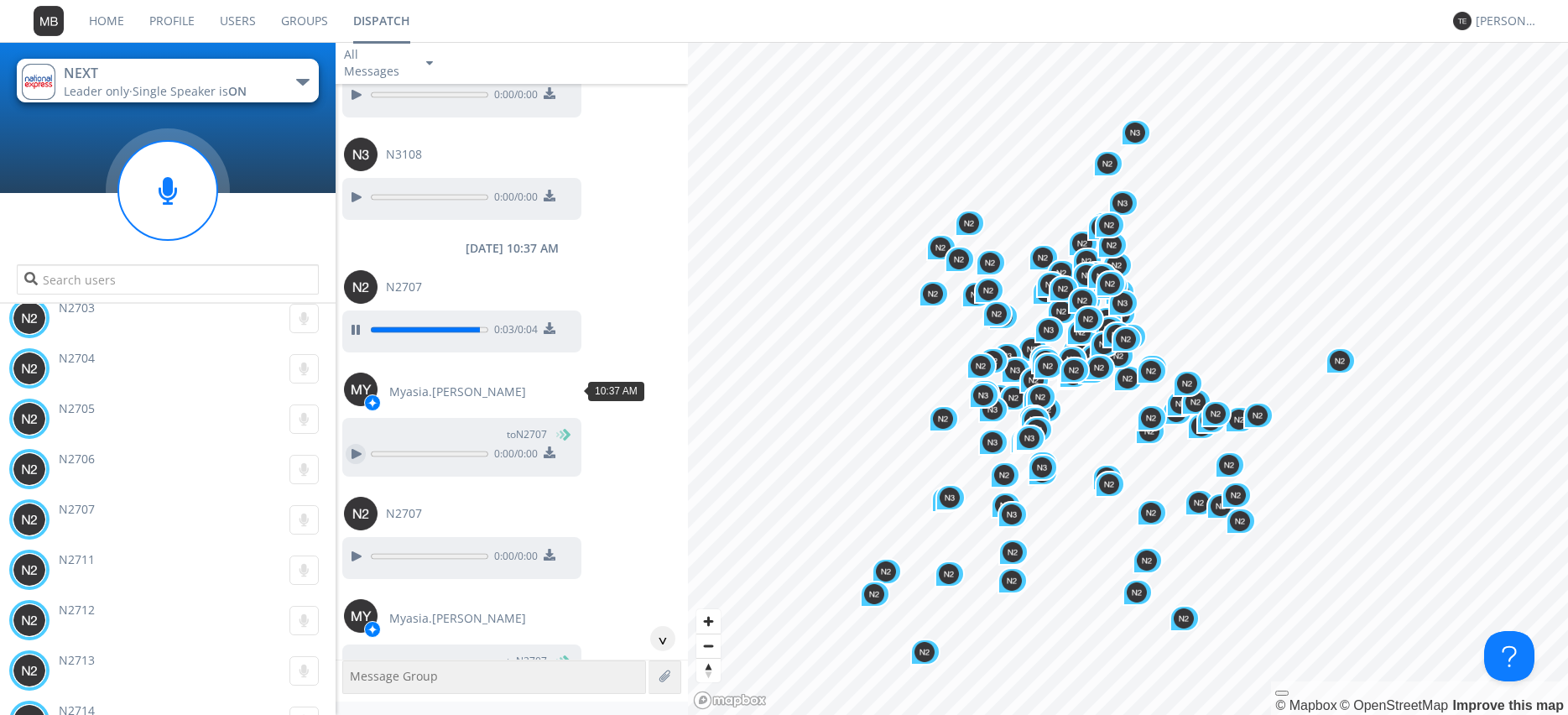
click at [352, 444] on div at bounding box center [355, 454] width 20 height 20
click at [356, 546] on div at bounding box center [355, 556] width 20 height 20
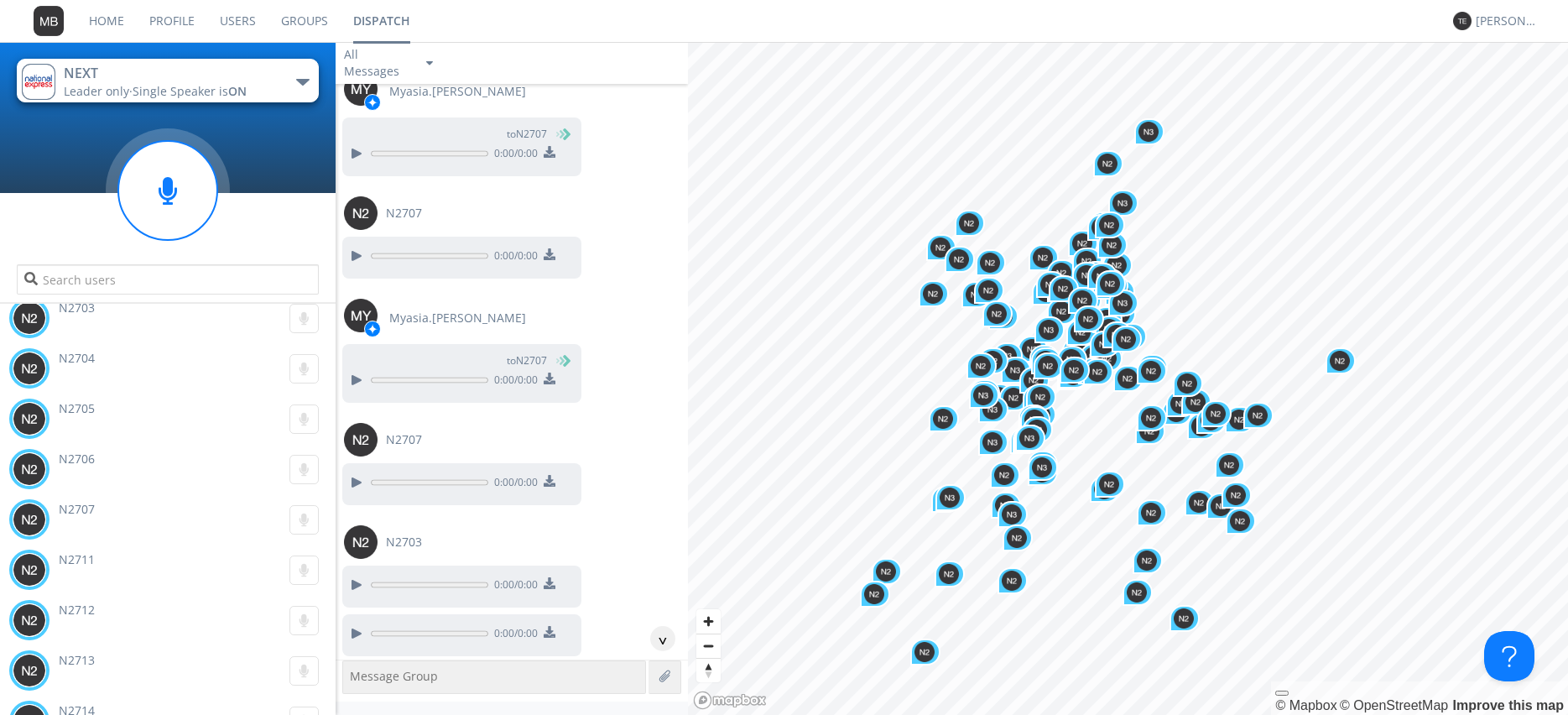
scroll to position [10999, 0]
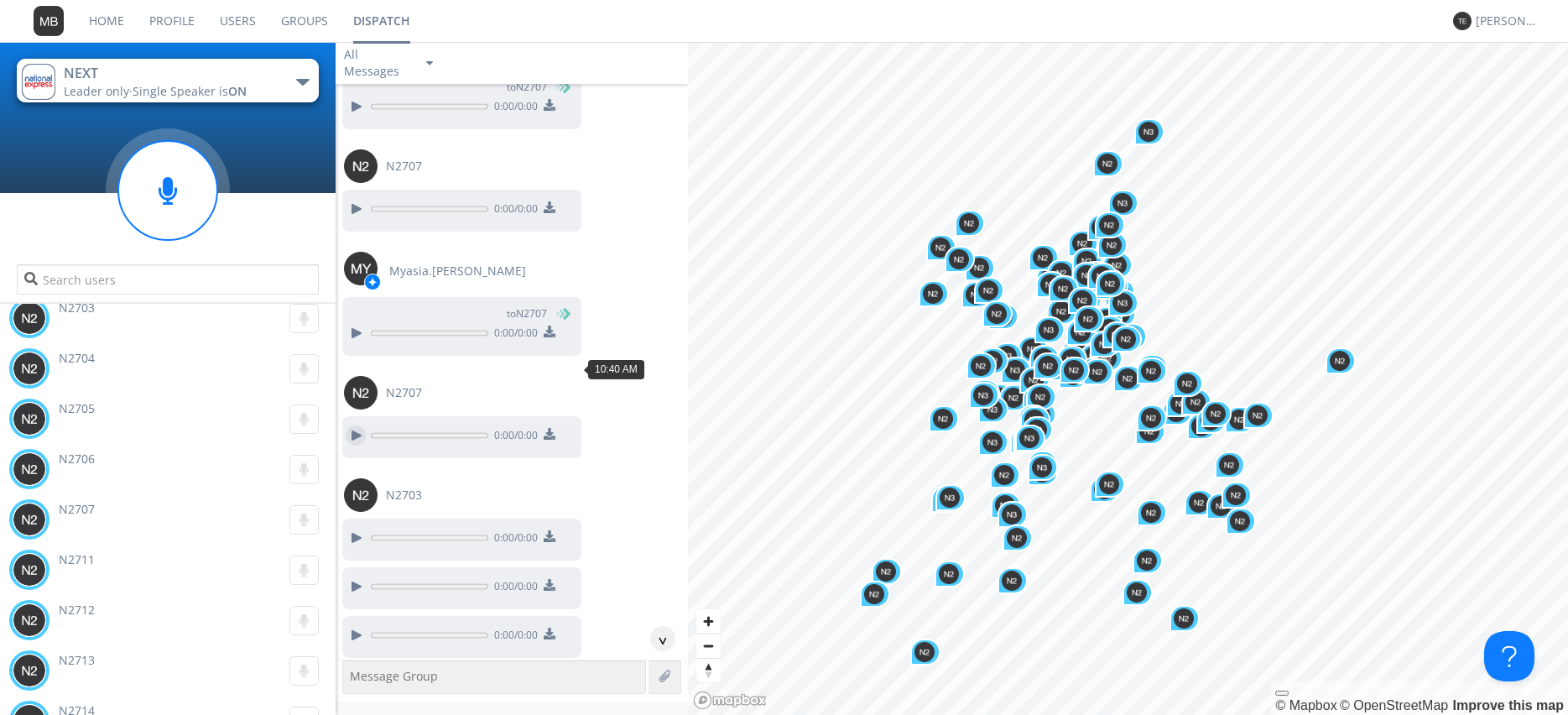
click at [356, 426] on div at bounding box center [355, 436] width 20 height 20
click at [351, 323] on div at bounding box center [355, 333] width 20 height 20
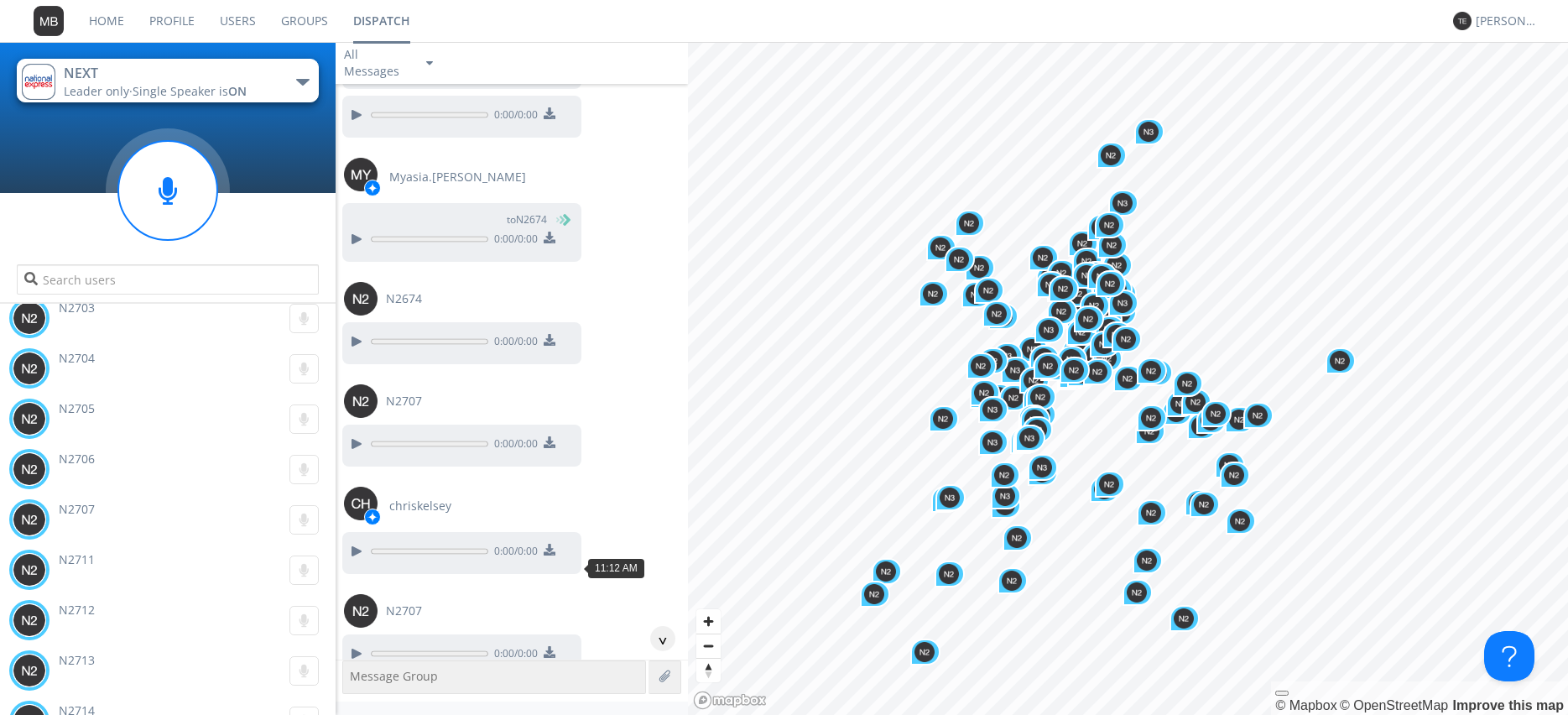
scroll to position [16929, 0]
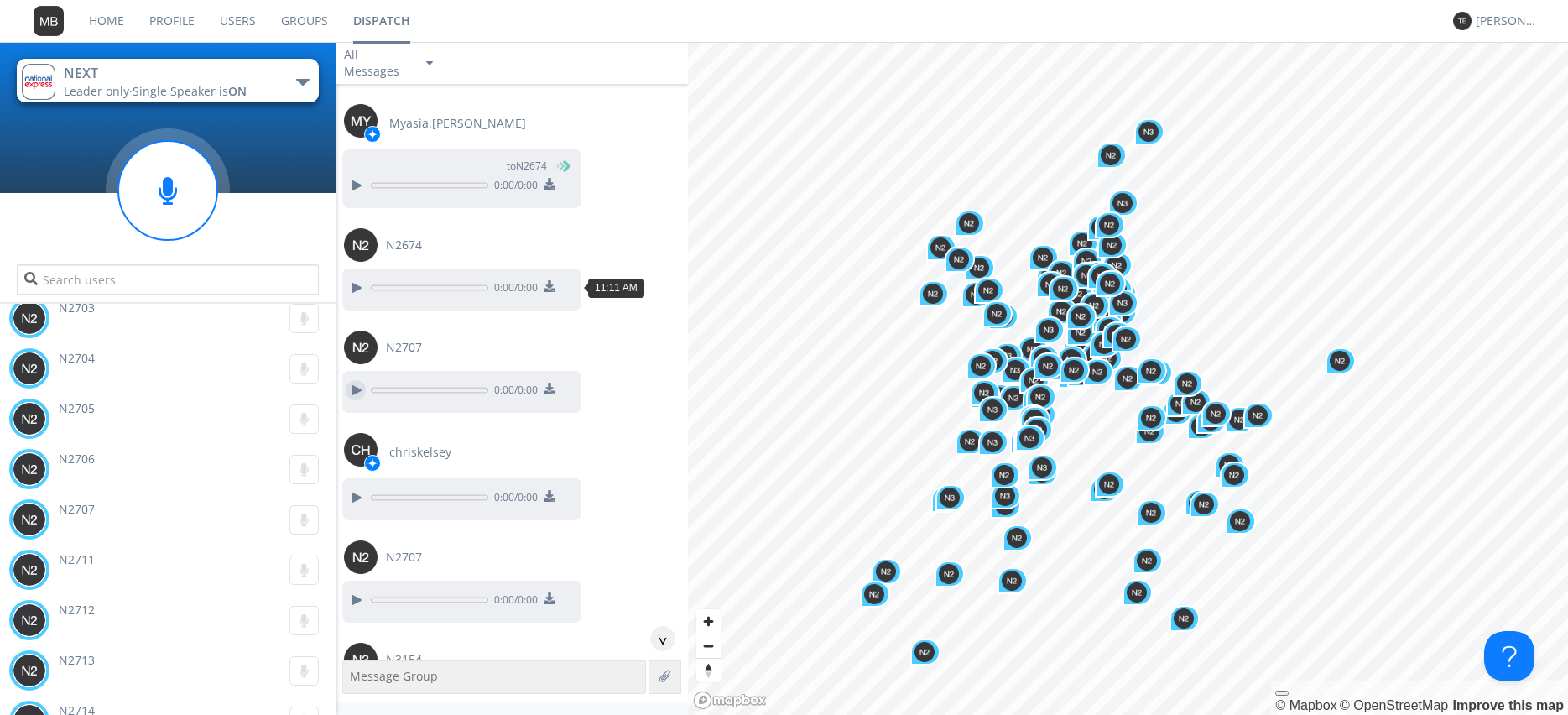
click at [359, 380] on div at bounding box center [355, 390] width 20 height 20
click at [356, 487] on div at bounding box center [355, 497] width 20 height 20
click at [354, 589] on div at bounding box center [355, 599] width 20 height 20
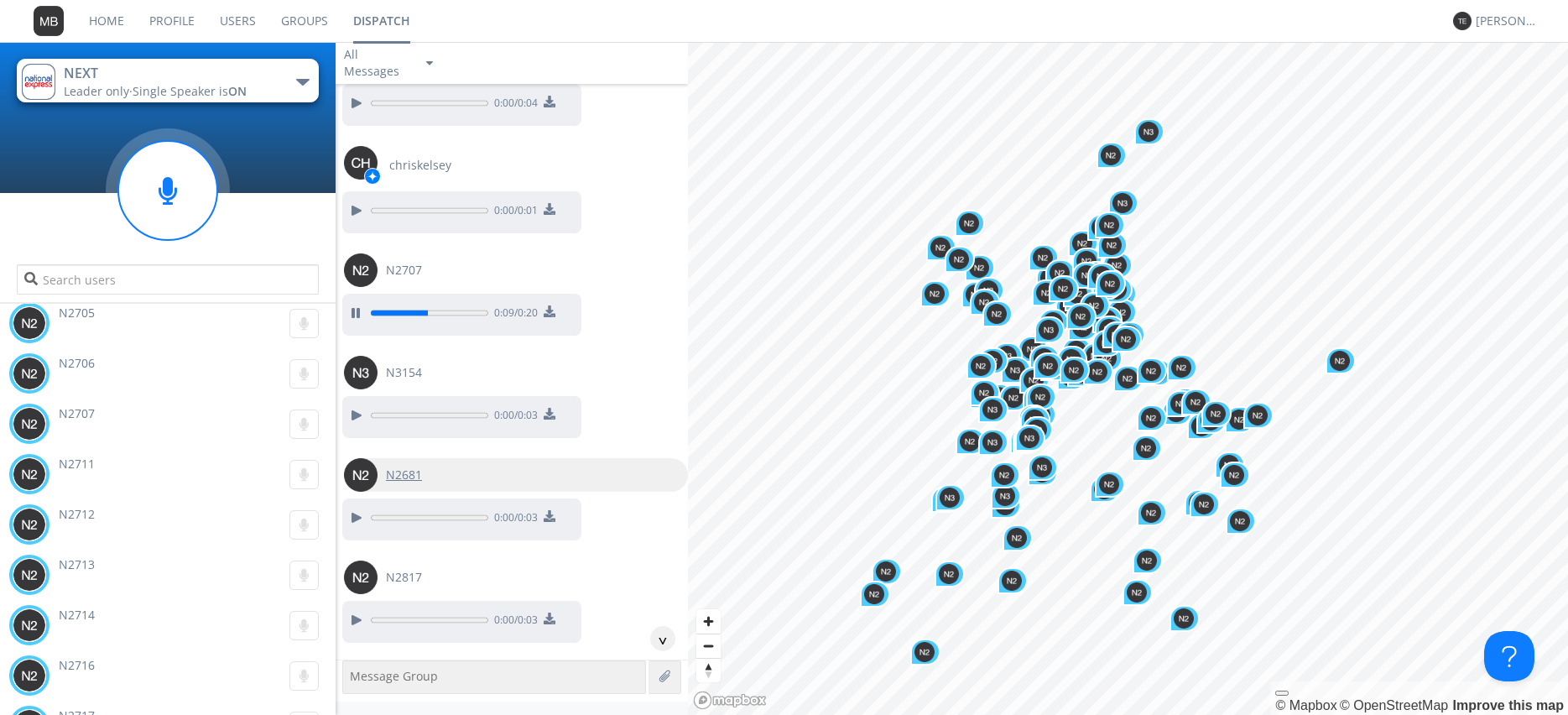
scroll to position [17312, 0]
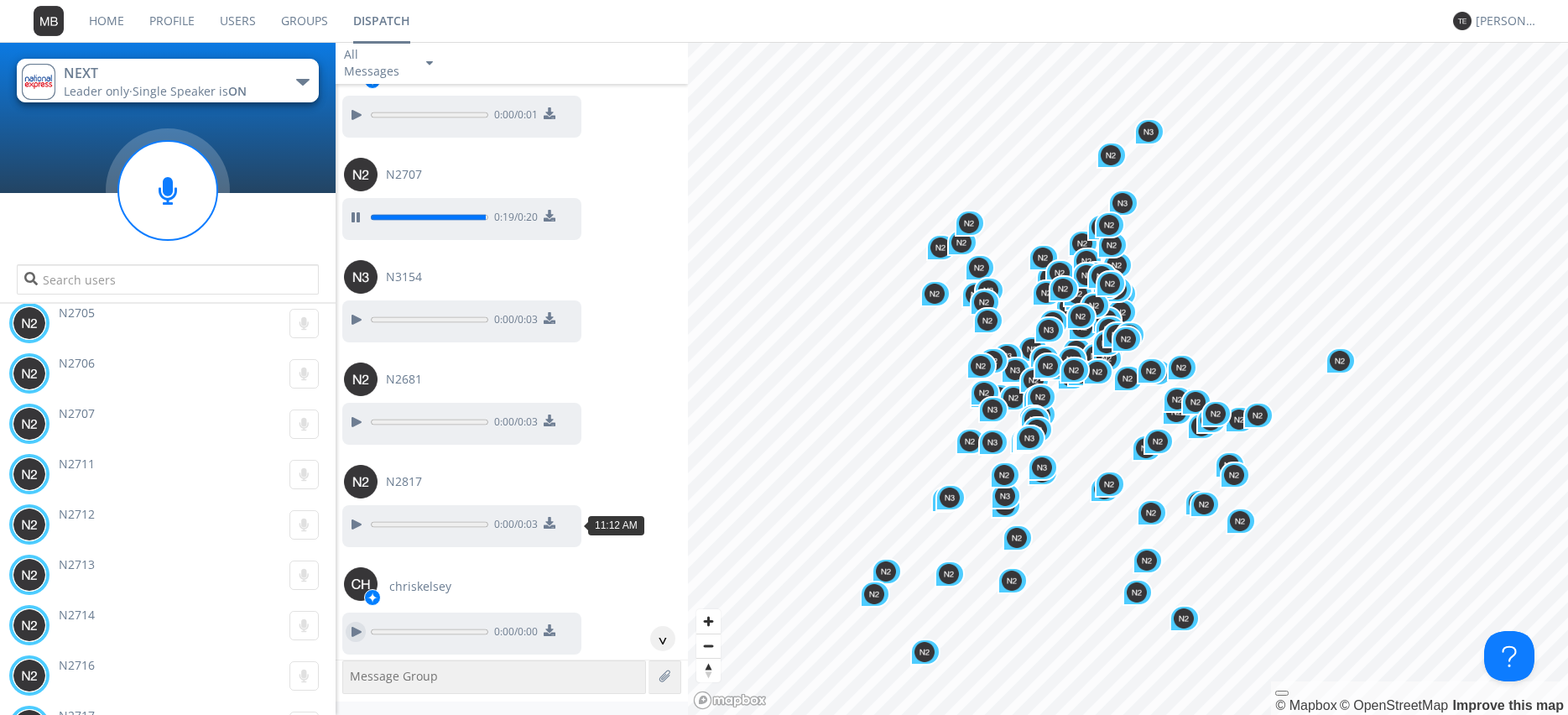
click at [355, 622] on div at bounding box center [355, 632] width 20 height 20
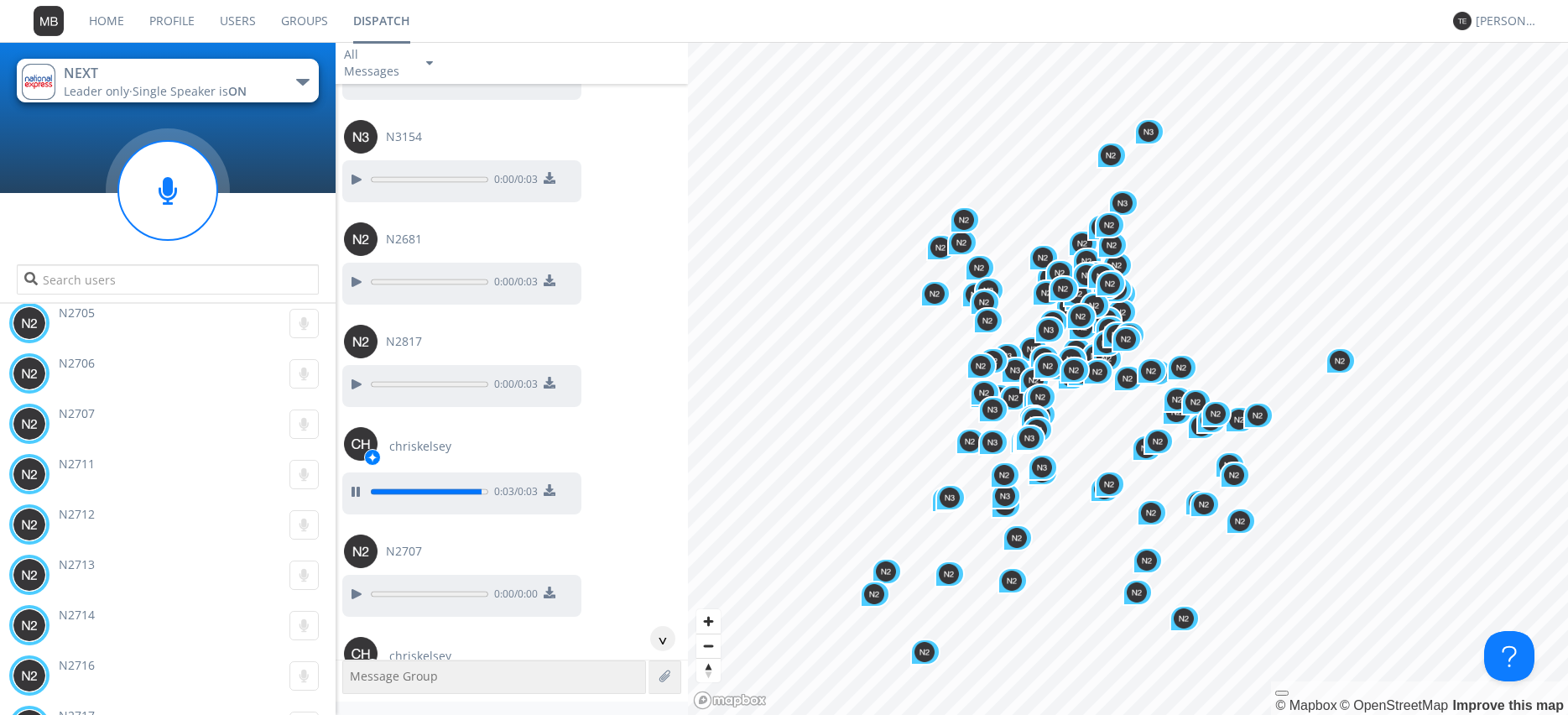
scroll to position [17503, 0]
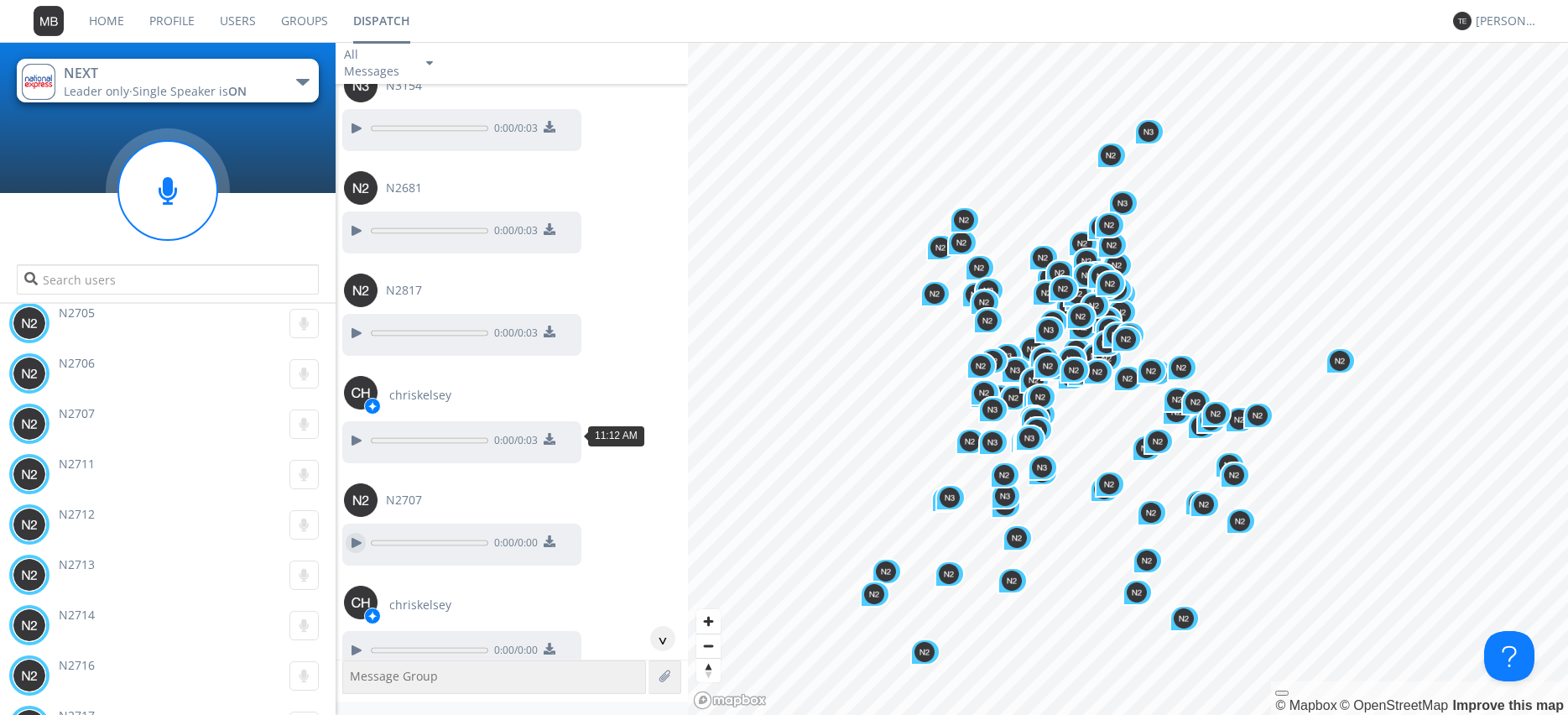
click at [358, 532] on div at bounding box center [355, 542] width 20 height 20
click at [356, 640] on div at bounding box center [355, 650] width 20 height 20
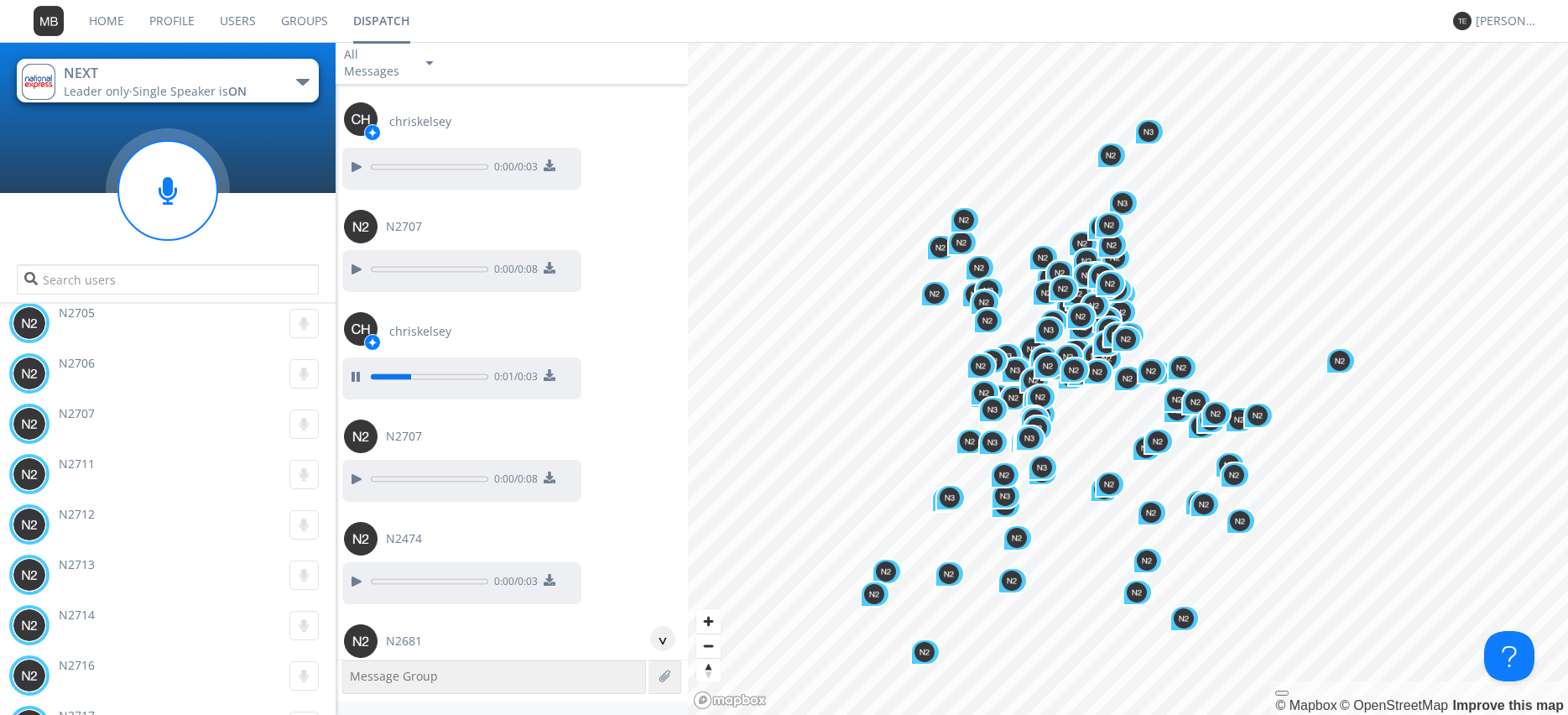
scroll to position [17790, 0]
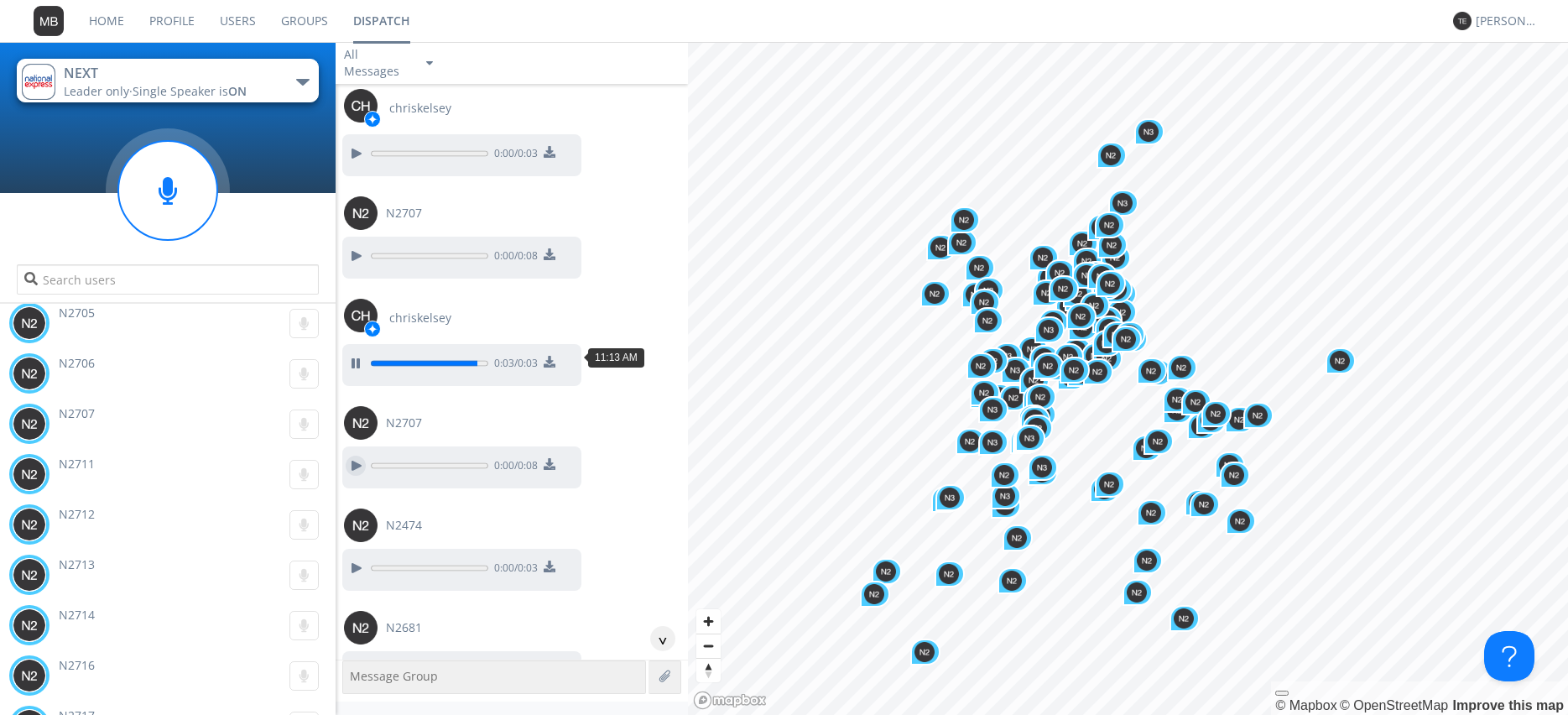
click at [352, 456] on div at bounding box center [355, 466] width 20 height 20
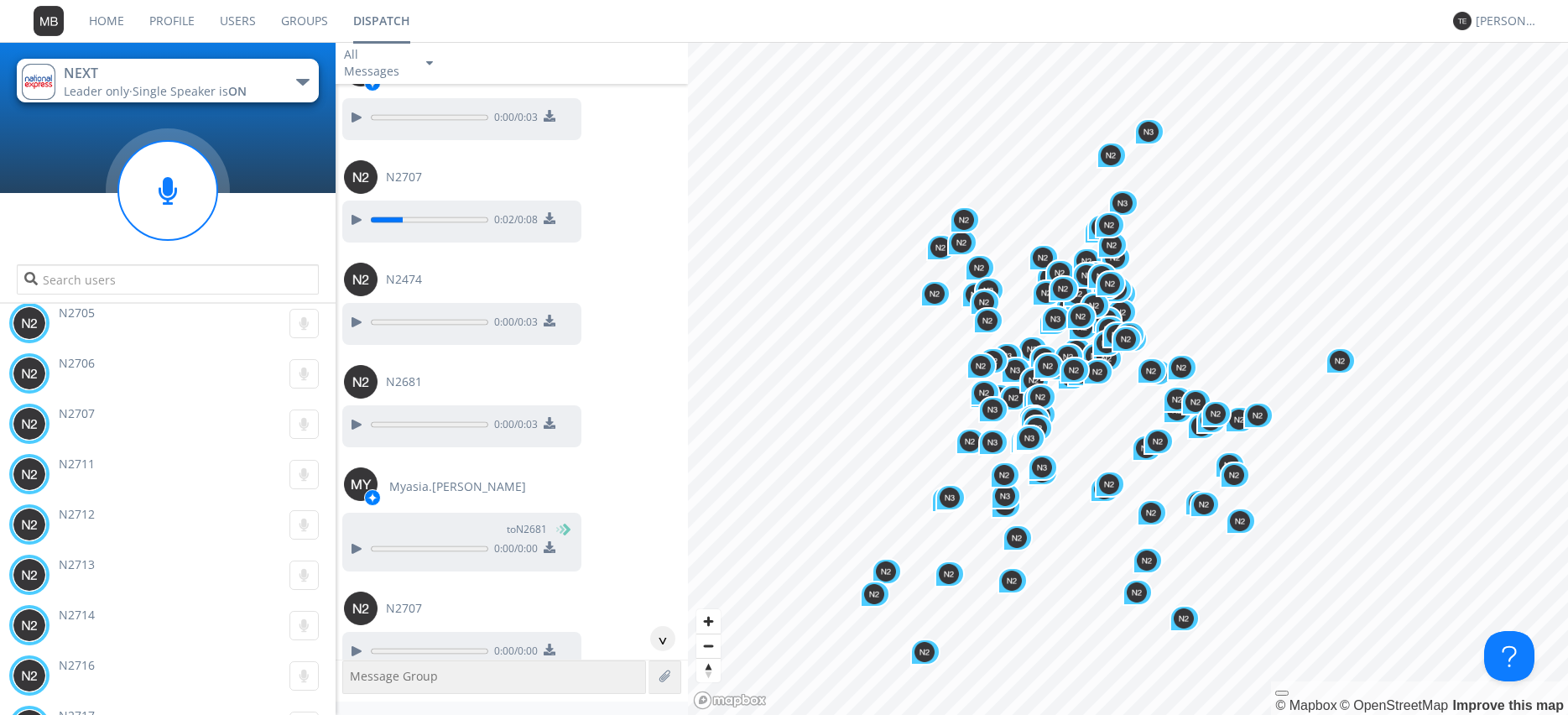
scroll to position [18077, 0]
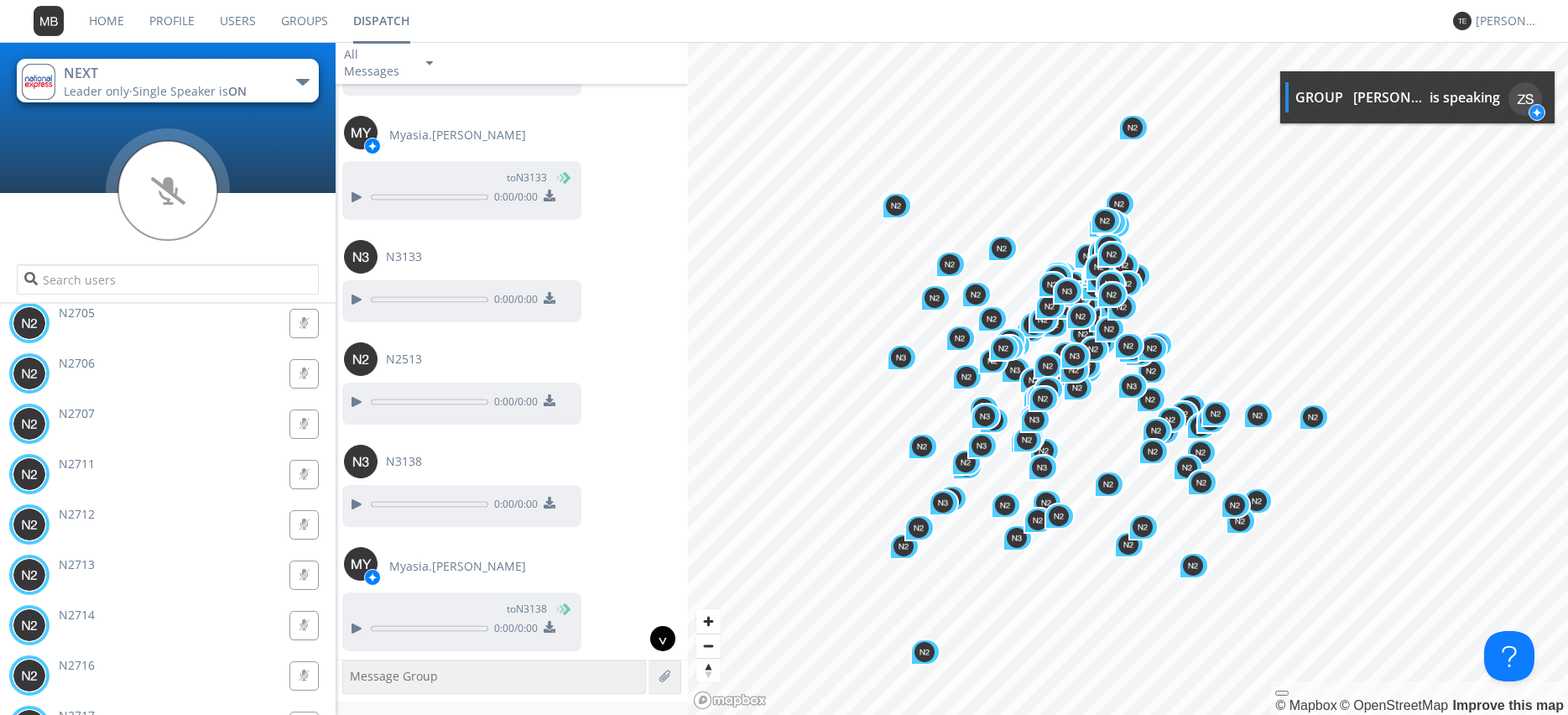
click at [653, 644] on div "^" at bounding box center [662, 638] width 25 height 25
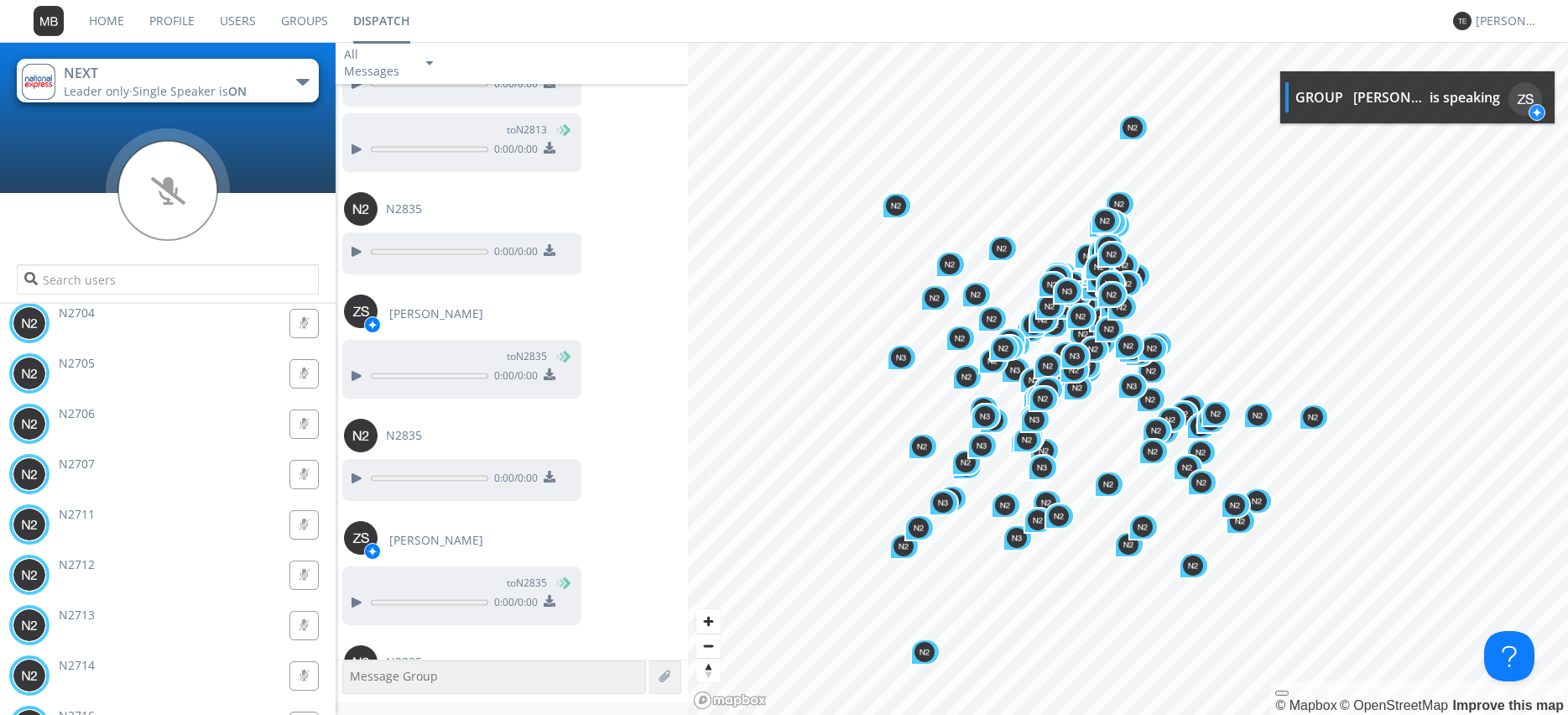
scroll to position [22791, 0]
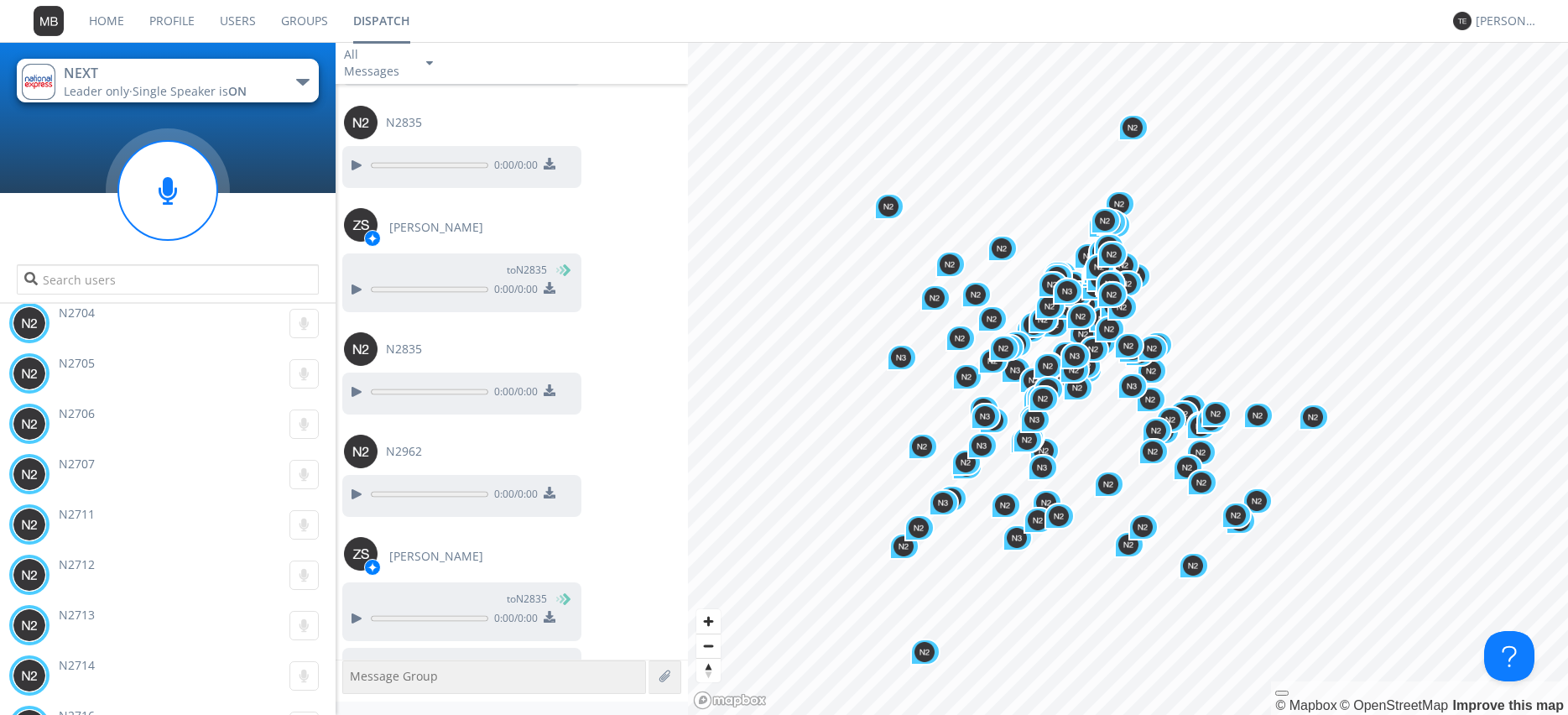
scroll to position [22898, 0]
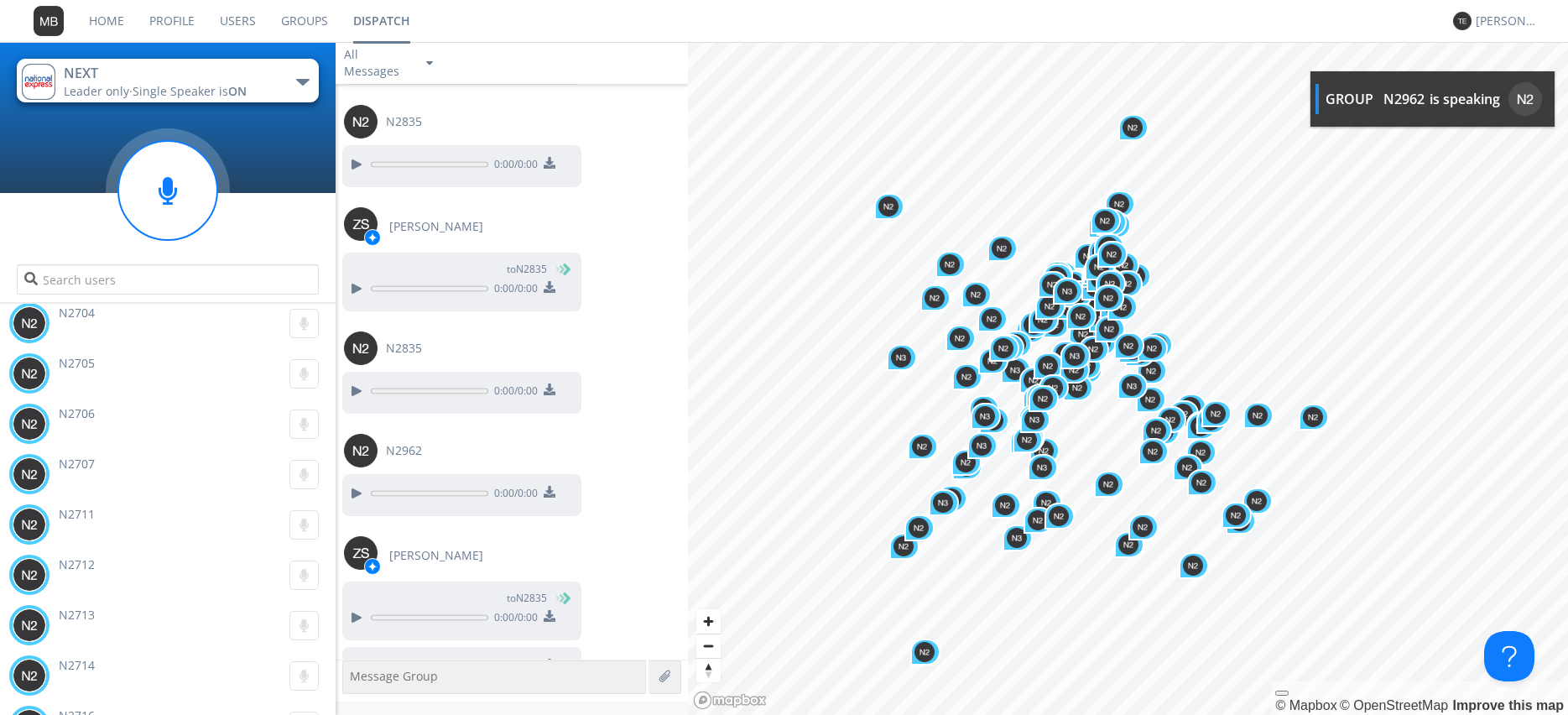
click at [647, 647] on div "0:07 / 0:10" at bounding box center [515, 672] width 345 height 49
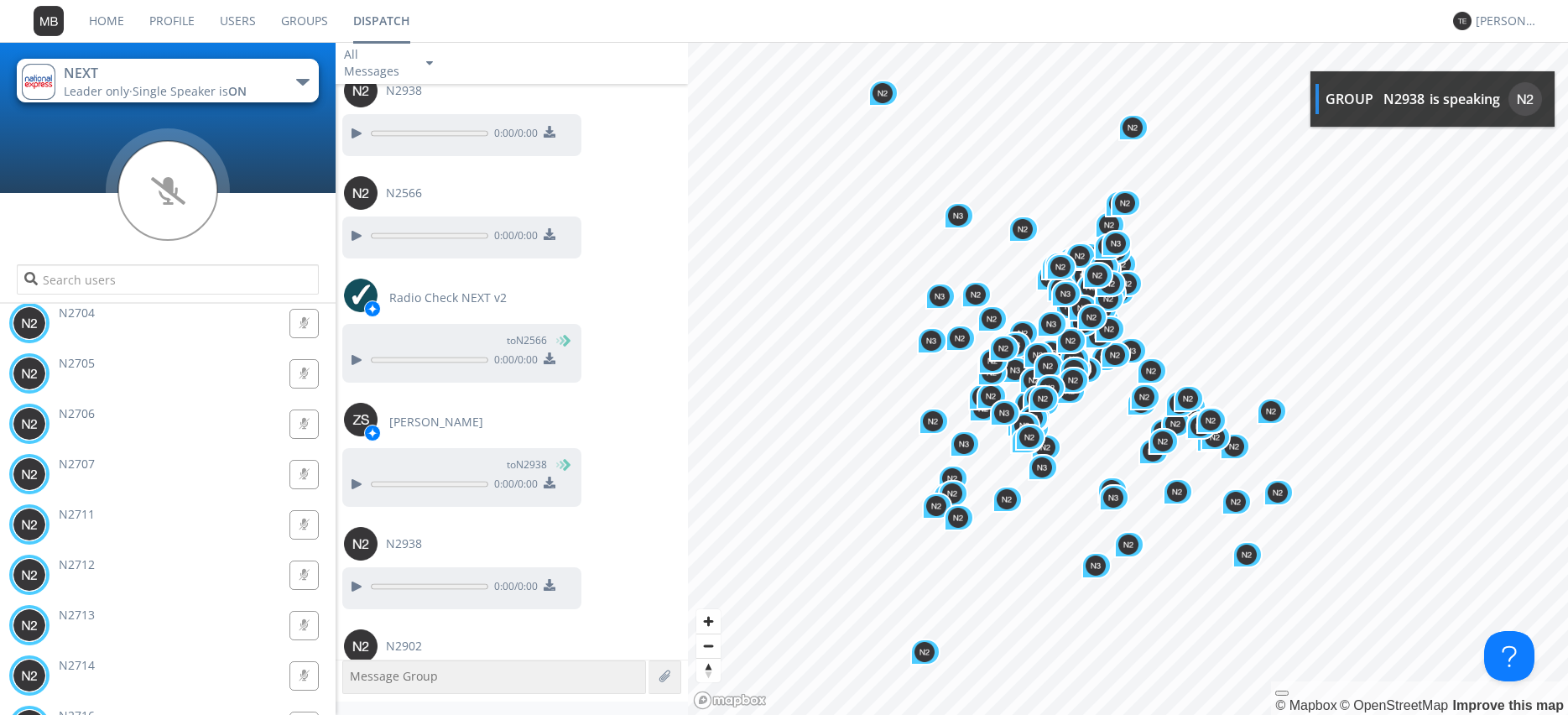
scroll to position [25828, 0]
